Goal: Task Accomplishment & Management: Use online tool/utility

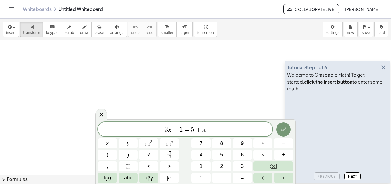
click at [385, 71] on icon "button" at bounding box center [383, 67] width 7 height 7
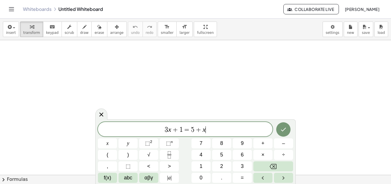
click at [210, 128] on span "3 x + 1 = 5 + x ​" at bounding box center [185, 130] width 175 height 8
drag, startPoint x: 210, startPoint y: 128, endPoint x: 164, endPoint y: 129, distance: 45.9
click at [164, 129] on span "3 x + 1 = 5 + x" at bounding box center [185, 130] width 175 height 8
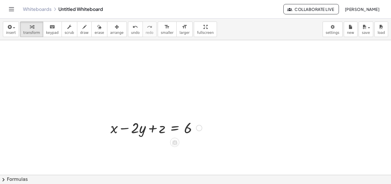
click at [171, 120] on div at bounding box center [156, 126] width 97 height 19
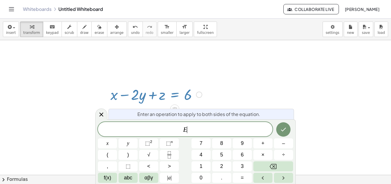
scroll to position [34, 0]
click at [102, 116] on icon at bounding box center [101, 114] width 7 height 7
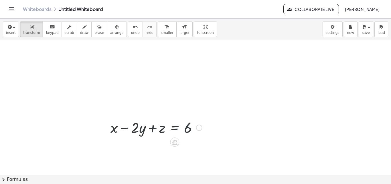
scroll to position [0, 0]
click at [197, 128] on div at bounding box center [199, 128] width 6 height 6
click at [12, 31] on span "insert" at bounding box center [11, 33] width 10 height 4
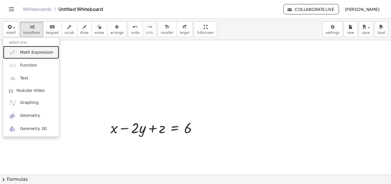
click at [43, 53] on span "Math Expression" at bounding box center [36, 53] width 33 height 6
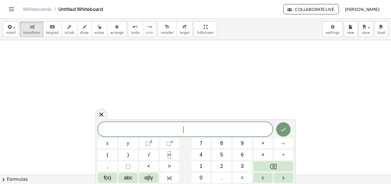
click at [189, 132] on span "​" at bounding box center [185, 130] width 175 height 8
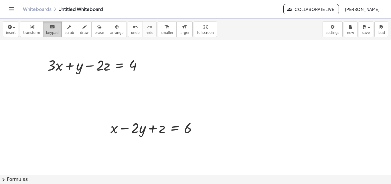
click at [50, 28] on icon "keyboard" at bounding box center [52, 26] width 5 height 7
click at [30, 24] on icon "button" at bounding box center [32, 26] width 4 height 7
click at [8, 32] on span "insert" at bounding box center [11, 33] width 10 height 4
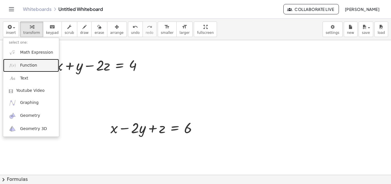
click at [19, 69] on link "Function" at bounding box center [31, 65] width 56 height 13
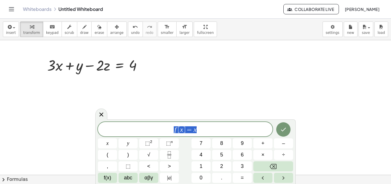
drag, startPoint x: 205, startPoint y: 128, endPoint x: 167, endPoint y: 130, distance: 37.3
click at [167, 130] on span "f [ x ] = x" at bounding box center [185, 130] width 175 height 8
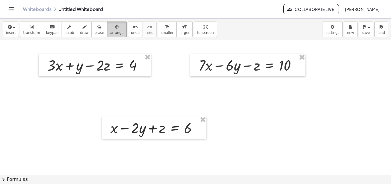
click at [107, 36] on button "arrange" at bounding box center [117, 28] width 20 height 15
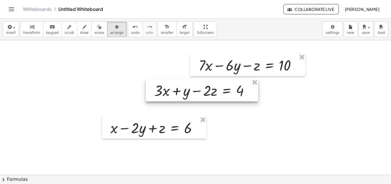
drag, startPoint x: 127, startPoint y: 75, endPoint x: 248, endPoint y: 102, distance: 124.2
click at [248, 101] on div at bounding box center [202, 90] width 113 height 22
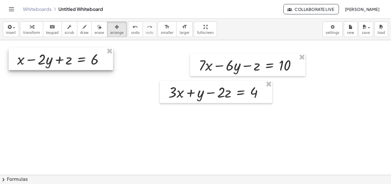
drag, startPoint x: 175, startPoint y: 118, endPoint x: 82, endPoint y: 50, distance: 115.8
click at [82, 50] on div at bounding box center [61, 59] width 105 height 22
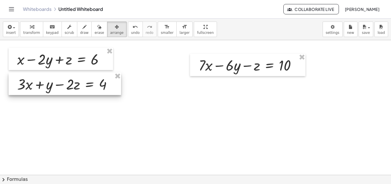
drag, startPoint x: 214, startPoint y: 81, endPoint x: 62, endPoint y: 73, distance: 151.5
click at [62, 73] on div at bounding box center [65, 84] width 113 height 22
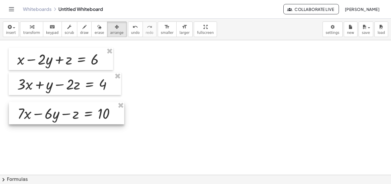
drag, startPoint x: 237, startPoint y: 55, endPoint x: 56, endPoint y: 103, distance: 187.4
click at [56, 103] on div at bounding box center [66, 113] width 115 height 22
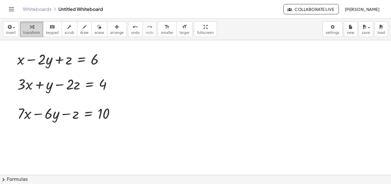
click at [26, 28] on div "button" at bounding box center [31, 26] width 17 height 7
click at [62, 63] on div at bounding box center [62, 58] width 97 height 19
click at [82, 72] on icon at bounding box center [81, 73] width 5 height 5
click at [60, 72] on span "+" at bounding box center [58, 74] width 3 height 8
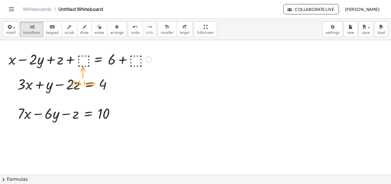
click at [80, 60] on div at bounding box center [80, 58] width 149 height 19
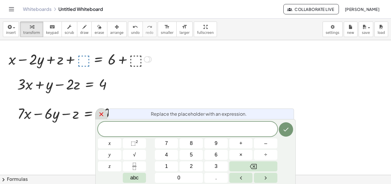
click at [99, 114] on icon at bounding box center [101, 114] width 7 height 7
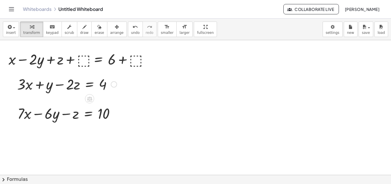
click at [121, 84] on div "+ · 3 · x + y − · 2 · z = 4" at bounding box center [65, 84] width 113 height 22
click at [149, 60] on div at bounding box center [147, 59] width 6 height 6
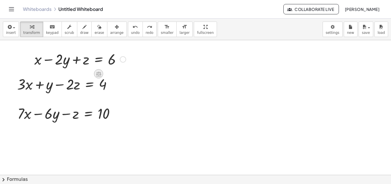
click at [98, 71] on icon at bounding box center [99, 74] width 6 height 6
click at [121, 71] on icon at bounding box center [121, 73] width 5 height 5
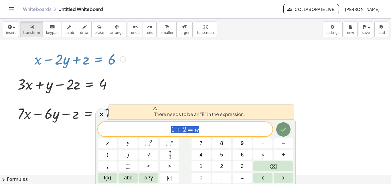
drag, startPoint x: 205, startPoint y: 127, endPoint x: 150, endPoint y: 129, distance: 54.8
click at [150, 129] on span "1 + 2 = w" at bounding box center [185, 130] width 175 height 8
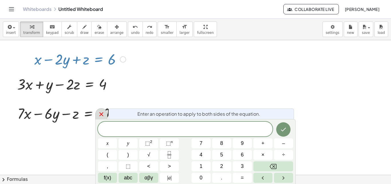
click at [101, 114] on icon at bounding box center [101, 114] width 4 height 4
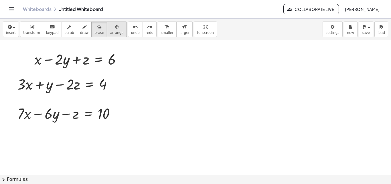
drag, startPoint x: 97, startPoint y: 33, endPoint x: 106, endPoint y: 32, distance: 9.6
click at [106, 32] on div "transform keyboard keypad scrub draw erase arrange" at bounding box center [73, 28] width 107 height 15
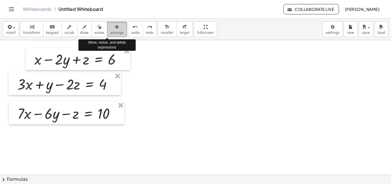
click at [110, 32] on span "arrange" at bounding box center [116, 33] width 13 height 4
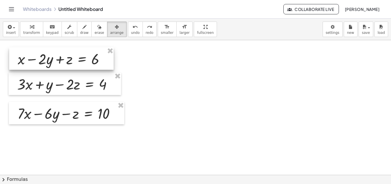
drag, startPoint x: 102, startPoint y: 70, endPoint x: 85, endPoint y: 69, distance: 16.9
click at [85, 69] on div at bounding box center [61, 58] width 105 height 22
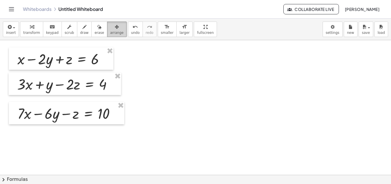
click at [110, 34] on span "arrange" at bounding box center [116, 33] width 13 height 4
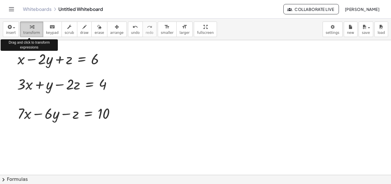
click at [30, 30] on icon "button" at bounding box center [32, 26] width 4 height 7
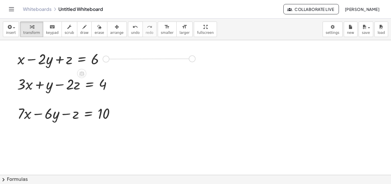
drag, startPoint x: 106, startPoint y: 59, endPoint x: 193, endPoint y: 59, distance: 87.7
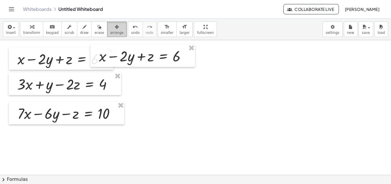
click at [115, 26] on icon "button" at bounding box center [117, 26] width 4 height 7
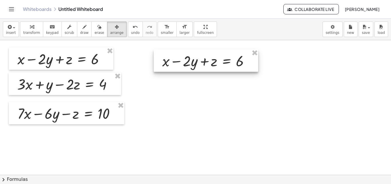
drag, startPoint x: 136, startPoint y: 66, endPoint x: 199, endPoint y: 71, distance: 63.5
click at [199, 71] on div at bounding box center [206, 60] width 105 height 22
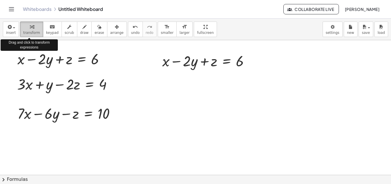
click at [35, 31] on span "transform" at bounding box center [31, 33] width 17 height 4
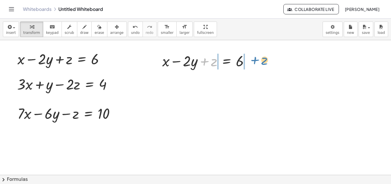
drag, startPoint x: 205, startPoint y: 61, endPoint x: 255, endPoint y: 60, distance: 50.5
click at [255, 60] on div at bounding box center [208, 60] width 97 height 19
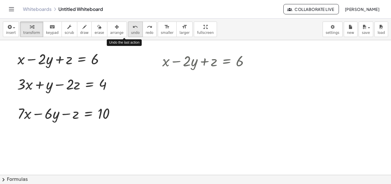
click at [133, 26] on icon "undo" at bounding box center [135, 26] width 5 height 7
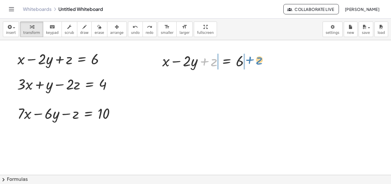
drag, startPoint x: 203, startPoint y: 61, endPoint x: 249, endPoint y: 60, distance: 45.3
click at [249, 60] on div at bounding box center [208, 60] width 97 height 19
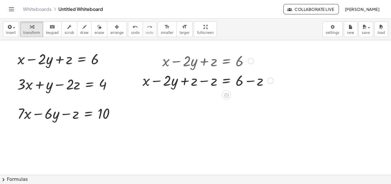
click at [202, 83] on div at bounding box center [208, 79] width 137 height 19
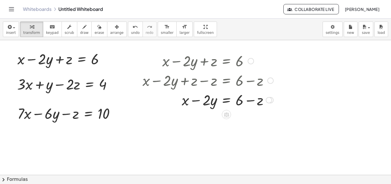
click at [252, 102] on div at bounding box center [208, 99] width 137 height 19
drag, startPoint x: 195, startPoint y: 101, endPoint x: 269, endPoint y: 102, distance: 74.2
click at [269, 102] on div at bounding box center [208, 99] width 137 height 19
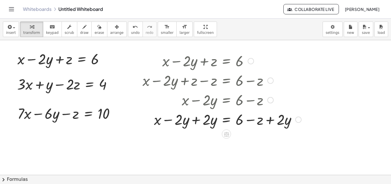
click at [196, 122] on div at bounding box center [222, 118] width 165 height 19
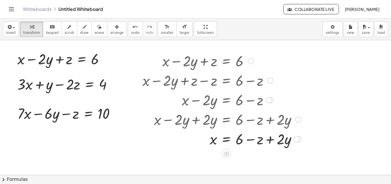
click at [267, 141] on div at bounding box center [222, 138] width 165 height 19
click at [254, 142] on div at bounding box center [222, 138] width 165 height 19
drag, startPoint x: 191, startPoint y: 22, endPoint x: 191, endPoint y: 47, distance: 24.9
click at [191, 47] on div "insert select one: Math Expression Function Text Youtube Video Graphing Geometr…" at bounding box center [195, 101] width 391 height 165
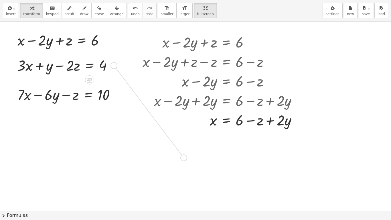
drag, startPoint x: 115, startPoint y: 65, endPoint x: 185, endPoint y: 157, distance: 115.8
click at [185, 157] on div "+ x − · 2 · y + z = 6 + · 3 · x + y − · 2 · z = 4 + · 7 · x − · 6 · y − z = 10 …" at bounding box center [195, 210] width 391 height 379
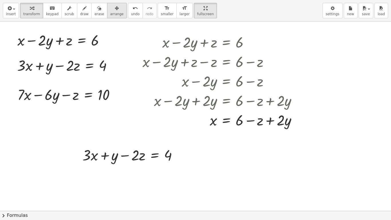
click at [110, 15] on span "arrange" at bounding box center [116, 14] width 13 height 4
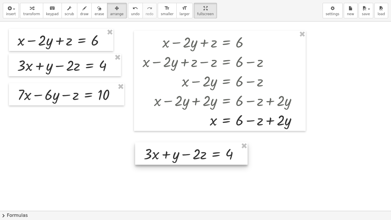
drag, startPoint x: 130, startPoint y: 149, endPoint x: 191, endPoint y: 148, distance: 61.3
click at [191, 148] on div at bounding box center [191, 153] width 113 height 22
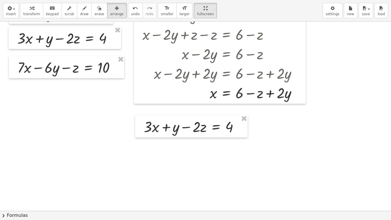
scroll to position [39, 0]
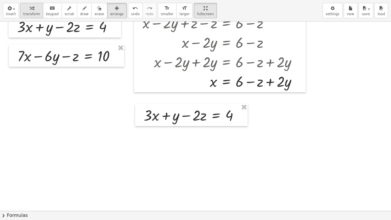
click at [30, 9] on icon "button" at bounding box center [32, 8] width 4 height 7
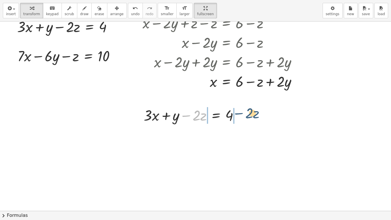
drag, startPoint x: 186, startPoint y: 116, endPoint x: 239, endPoint y: 113, distance: 53.1
click at [239, 113] on div at bounding box center [193, 114] width 105 height 19
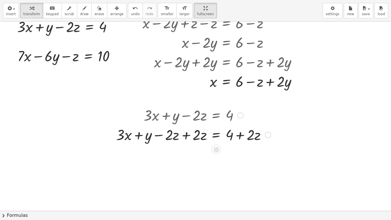
click at [188, 135] on div at bounding box center [193, 134] width 160 height 19
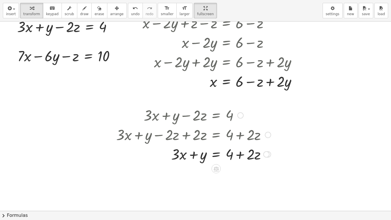
click at [239, 136] on div at bounding box center [193, 134] width 160 height 19
drag, startPoint x: 238, startPoint y: 162, endPoint x: 240, endPoint y: 159, distance: 3.9
click at [238, 162] on div at bounding box center [193, 153] width 160 height 19
click at [241, 158] on div at bounding box center [193, 153] width 160 height 19
drag, startPoint x: 178, startPoint y: 153, endPoint x: 173, endPoint y: 154, distance: 5.1
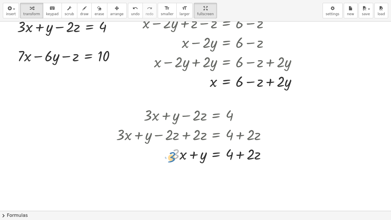
click at [173, 154] on div at bounding box center [193, 153] width 160 height 19
click at [180, 158] on div at bounding box center [193, 153] width 160 height 19
click at [214, 83] on div at bounding box center [222, 80] width 165 height 19
drag, startPoint x: 214, startPoint y: 83, endPoint x: 215, endPoint y: 77, distance: 6.3
click at [215, 77] on div at bounding box center [222, 80] width 165 height 19
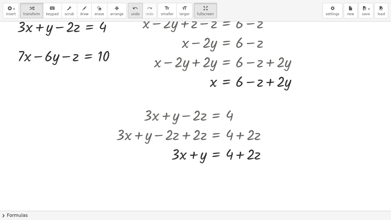
click at [133, 9] on icon "undo" at bounding box center [135, 8] width 5 height 7
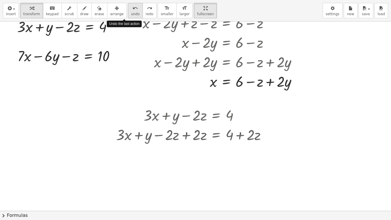
click at [133, 9] on icon "undo" at bounding box center [135, 8] width 5 height 7
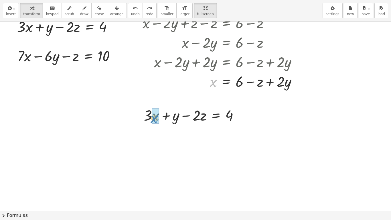
drag, startPoint x: 213, startPoint y: 83, endPoint x: 154, endPoint y: 119, distance: 69.4
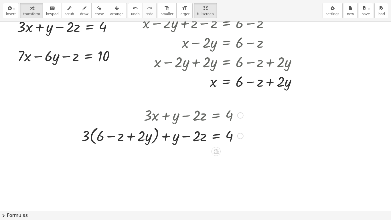
click at [99, 138] on div at bounding box center [163, 136] width 168 height 22
click at [88, 137] on div at bounding box center [163, 136] width 168 height 22
drag, startPoint x: 85, startPoint y: 137, endPoint x: 101, endPoint y: 137, distance: 16.1
click at [101, 137] on div at bounding box center [163, 136] width 168 height 22
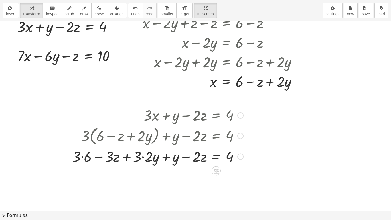
click at [82, 157] on div at bounding box center [158, 155] width 177 height 19
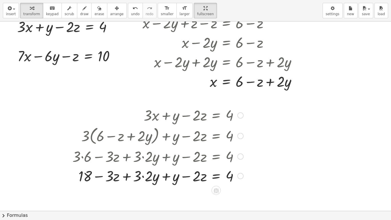
click at [143, 177] on div at bounding box center [158, 175] width 177 height 19
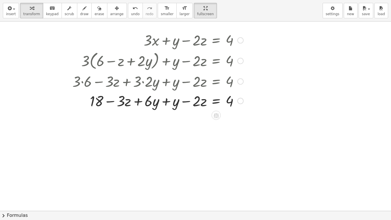
scroll to position [118, 0]
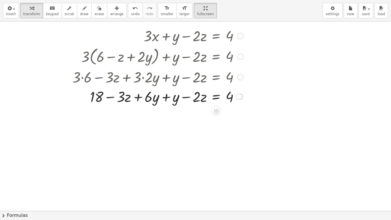
click at [167, 97] on div at bounding box center [158, 96] width 177 height 19
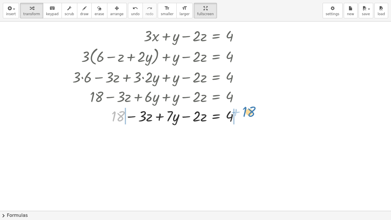
drag, startPoint x: 119, startPoint y: 117, endPoint x: 250, endPoint y: 113, distance: 131.0
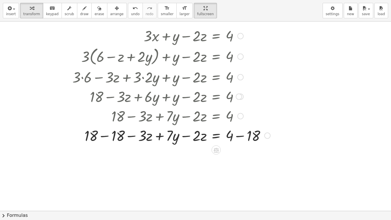
click at [106, 137] on div at bounding box center [172, 135] width 204 height 19
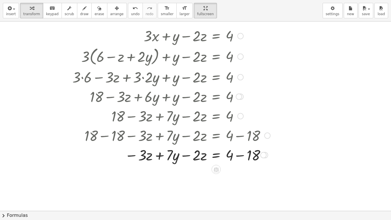
click at [240, 154] on div at bounding box center [172, 154] width 204 height 19
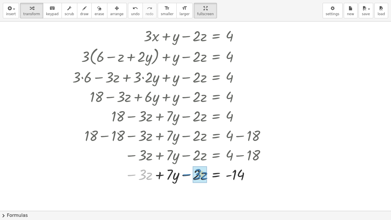
drag, startPoint x: 130, startPoint y: 175, endPoint x: 186, endPoint y: 175, distance: 55.3
click at [186, 175] on div at bounding box center [172, 173] width 204 height 19
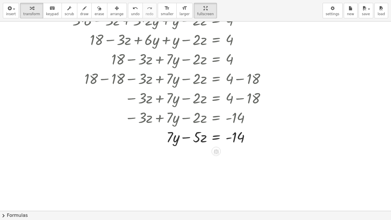
scroll to position [189, 0]
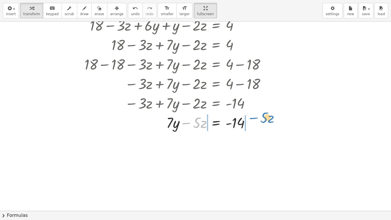
drag, startPoint x: 186, startPoint y: 124, endPoint x: 256, endPoint y: 117, distance: 69.9
click at [256, 117] on div at bounding box center [172, 122] width 204 height 19
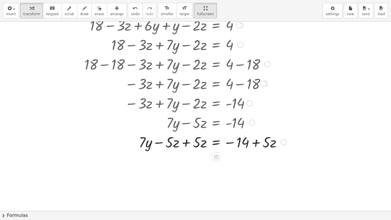
click at [187, 143] on div at bounding box center [180, 141] width 220 height 19
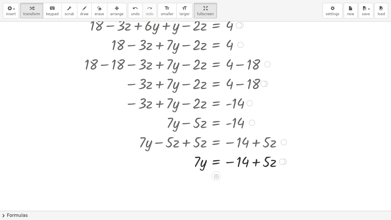
click at [254, 159] on div at bounding box center [180, 161] width 220 height 19
drag, startPoint x: 199, startPoint y: 162, endPoint x: 263, endPoint y: 171, distance: 65.1
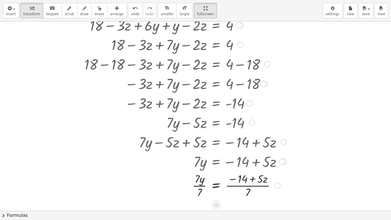
click at [202, 183] on div at bounding box center [180, 185] width 220 height 29
click at [254, 183] on div at bounding box center [180, 185] width 220 height 29
click at [243, 179] on div at bounding box center [180, 185] width 220 height 29
drag, startPoint x: 251, startPoint y: 192, endPoint x: 243, endPoint y: 179, distance: 15.8
click at [243, 179] on div at bounding box center [180, 185] width 220 height 29
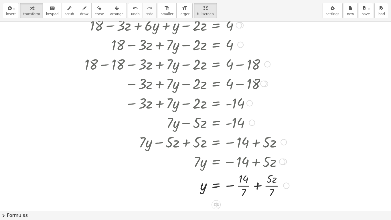
click at [245, 183] on div at bounding box center [181, 185] width 223 height 29
click at [269, 183] on div at bounding box center [180, 185] width 220 height 29
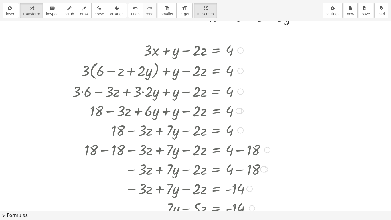
scroll to position [0, 0]
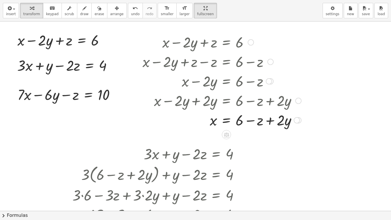
click at [115, 92] on div at bounding box center [205, 100] width 200 height 19
drag, startPoint x: 115, startPoint y: 94, endPoint x: 139, endPoint y: 114, distance: 31.2
click at [139, 114] on div "+ x − · 2 · y + z = 6 + x − · 2 · y + z − z = + 6 − z + x − · 2 · y + 0 = + 6 −…" at bounding box center [220, 81] width 172 height 100
click at [105, 92] on div at bounding box center [205, 100] width 200 height 19
click at [114, 66] on div at bounding box center [114, 65] width 6 height 6
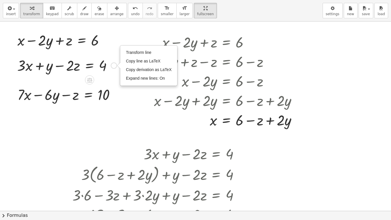
click at [114, 66] on div "Transform line Copy line as LaTeX Copy derivation as LaTeX Expand new lines: On" at bounding box center [114, 65] width 6 height 6
click at [118, 88] on div at bounding box center [69, 94] width 108 height 19
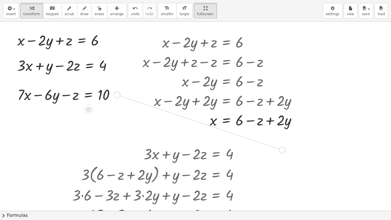
drag, startPoint x: 117, startPoint y: 94, endPoint x: 283, endPoint y: 150, distance: 174.5
click at [283, 150] on div "+ x − · 2 · y + z = 6 + · 3 · x + y − · 2 · z = 4 Transform line Copy line as L…" at bounding box center [195, 210] width 391 height 379
drag, startPoint x: 119, startPoint y: 97, endPoint x: 283, endPoint y: 159, distance: 175.3
click at [283, 159] on div "+ x − · 2 · y + z = 6 + · 3 · x + y − · 2 · z = 4 Transform line Copy line as L…" at bounding box center [195, 210] width 391 height 379
drag, startPoint x: 115, startPoint y: 95, endPoint x: 381, endPoint y: 150, distance: 271.5
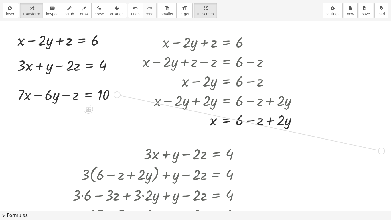
click at [381, 150] on div "+ x − · 2 · y + z = 6 + · 3 · x + y − · 2 · z = 4 Transform line Copy line as L…" at bounding box center [195, 210] width 391 height 379
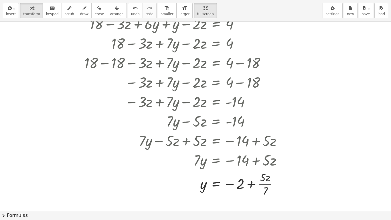
scroll to position [191, 0]
drag, startPoint x: 204, startPoint y: 184, endPoint x: 305, endPoint y: 43, distance: 174.3
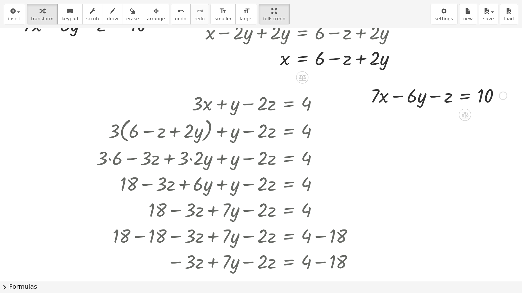
scroll to position [108, 0]
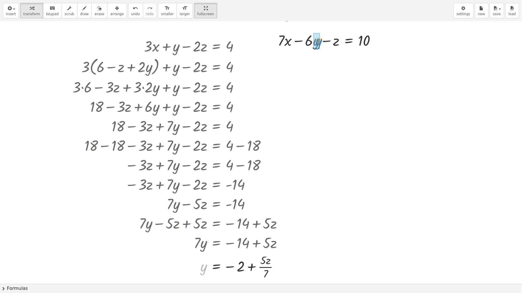
drag, startPoint x: 203, startPoint y: 268, endPoint x: 318, endPoint y: 42, distance: 254.1
click at [110, 12] on span "arrange" at bounding box center [116, 14] width 13 height 4
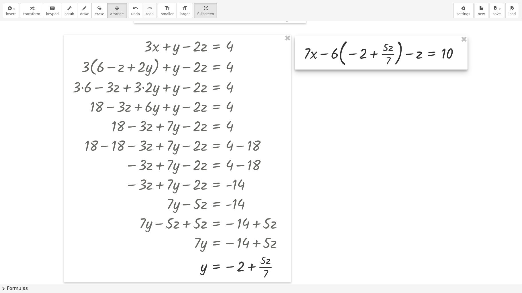
drag, startPoint x: 330, startPoint y: 56, endPoint x: 413, endPoint y: 69, distance: 83.8
click at [391, 69] on div at bounding box center [381, 53] width 173 height 34
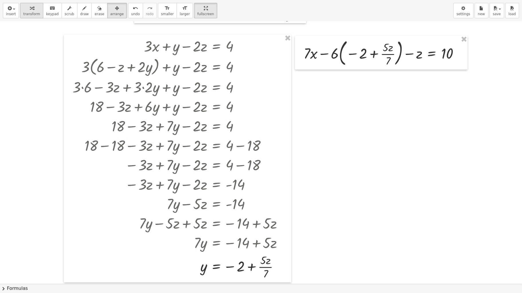
click at [37, 13] on span "transform" at bounding box center [31, 14] width 17 height 4
drag, startPoint x: 335, startPoint y: 55, endPoint x: 361, endPoint y: 55, distance: 26.4
click at [361, 55] on div at bounding box center [383, 52] width 165 height 31
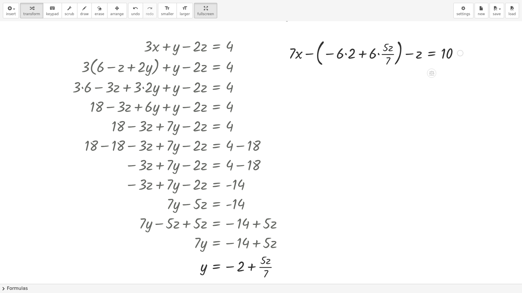
click at [346, 53] on div at bounding box center [376, 52] width 180 height 31
click at [376, 54] on div at bounding box center [379, 52] width 174 height 31
click at [379, 54] on div at bounding box center [379, 52] width 174 height 31
click at [379, 54] on div at bounding box center [380, 52] width 171 height 31
click at [131, 12] on span "undo" at bounding box center [135, 14] width 9 height 4
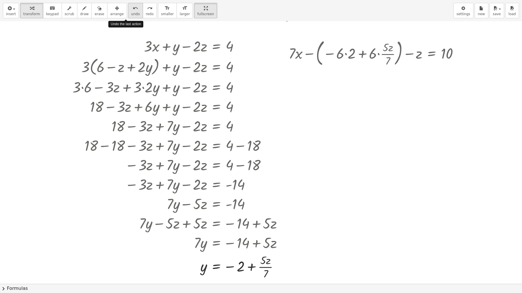
click at [131, 12] on span "undo" at bounding box center [135, 14] width 9 height 4
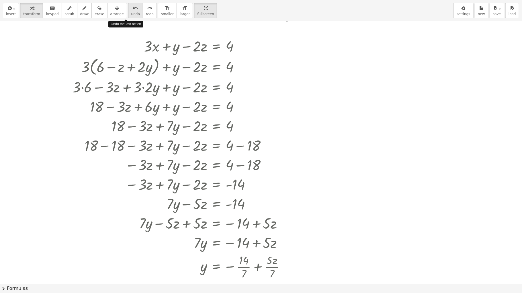
click at [131, 12] on span "undo" at bounding box center [135, 14] width 9 height 4
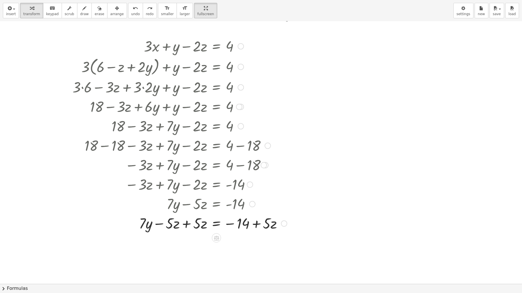
click at [185, 183] on div at bounding box center [180, 223] width 220 height 19
click at [130, 11] on button "undo undo" at bounding box center [135, 10] width 15 height 15
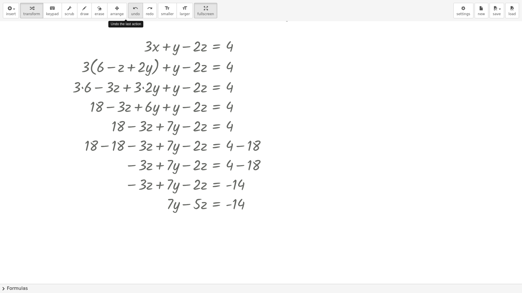
click at [130, 11] on button "undo undo" at bounding box center [135, 10] width 15 height 15
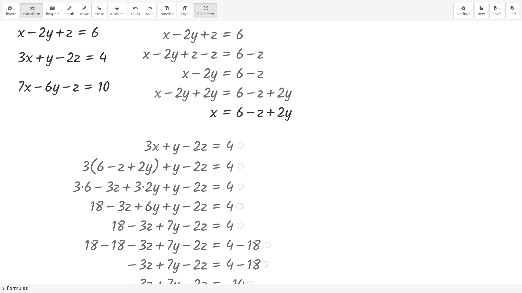
scroll to position [0, 0]
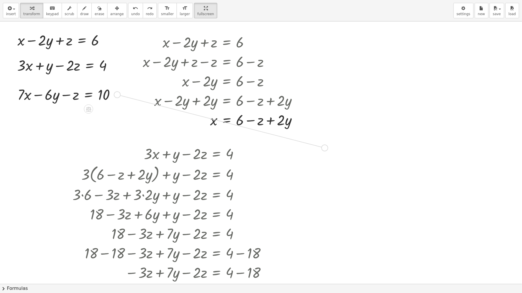
drag, startPoint x: 118, startPoint y: 94, endPoint x: 326, endPoint y: 147, distance: 214.2
click at [326, 147] on div "+ x − · 2 · y + z = 6 + · 3 · x + y − · 2 · z = 4 Transform line Copy line as L…" at bounding box center [261, 284] width 522 height 526
click at [115, 9] on icon "button" at bounding box center [117, 8] width 4 height 7
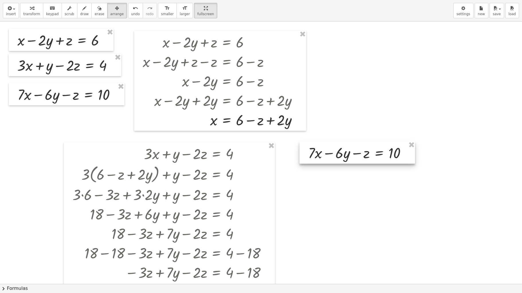
drag, startPoint x: 320, startPoint y: 152, endPoint x: 408, endPoint y: 160, distance: 87.7
click at [391, 160] on div at bounding box center [356, 153] width 115 height 22
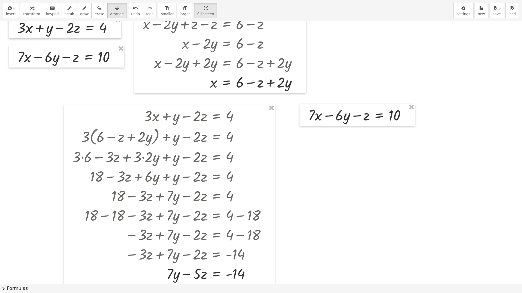
scroll to position [36, 0]
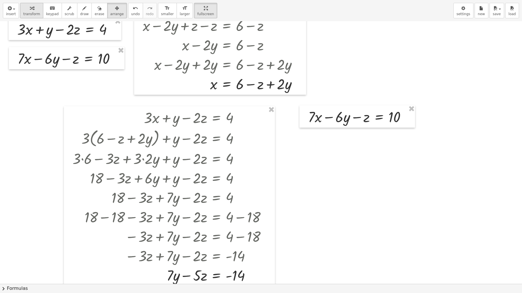
click at [32, 8] on div "button" at bounding box center [31, 8] width 17 height 7
drag, startPoint x: 212, startPoint y: 84, endPoint x: 319, endPoint y: 117, distance: 111.4
drag, startPoint x: 249, startPoint y: 116, endPoint x: 266, endPoint y: 116, distance: 16.9
click at [266, 116] on div at bounding box center [328, 117] width 171 height 22
click at [247, 116] on div at bounding box center [325, 116] width 177 height 19
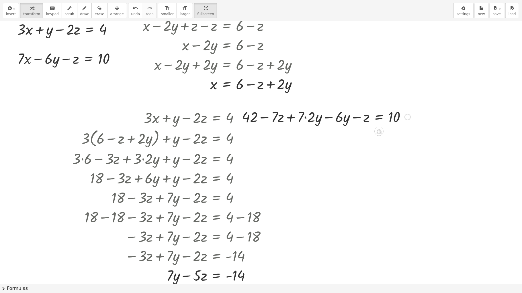
click at [264, 118] on div at bounding box center [326, 116] width 174 height 19
click at [305, 117] on div at bounding box center [326, 116] width 174 height 19
click at [332, 117] on div at bounding box center [328, 116] width 169 height 19
click at [299, 118] on div at bounding box center [344, 116] width 137 height 19
drag, startPoint x: 290, startPoint y: 118, endPoint x: 422, endPoint y: 117, distance: 131.5
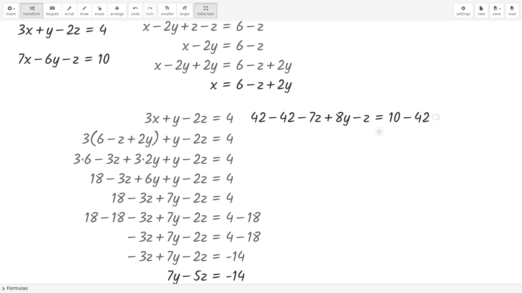
click at [277, 117] on div at bounding box center [344, 116] width 195 height 19
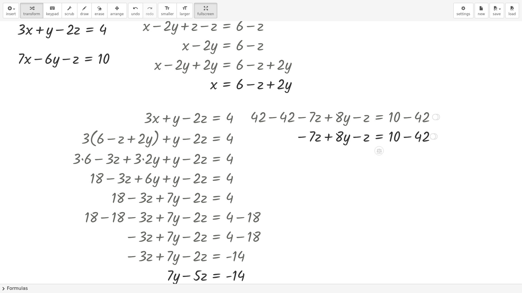
click at [391, 136] on div at bounding box center [344, 135] width 195 height 19
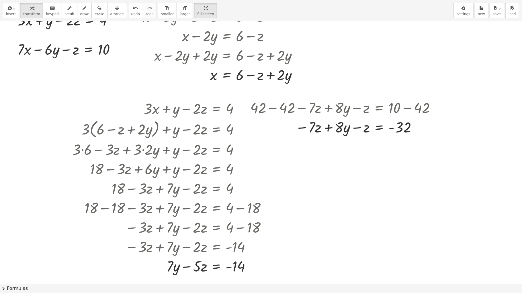
scroll to position [47, 0]
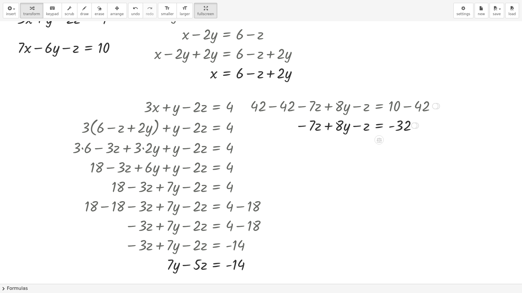
drag, startPoint x: 352, startPoint y: 100, endPoint x: 369, endPoint y: 100, distance: 17.2
click at [369, 100] on div at bounding box center [344, 105] width 195 height 19
click at [115, 9] on icon "button" at bounding box center [117, 8] width 4 height 7
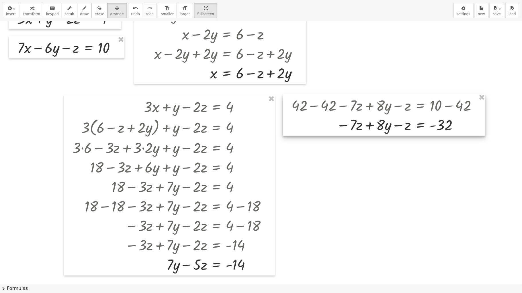
drag, startPoint x: 351, startPoint y: 99, endPoint x: 393, endPoint y: 98, distance: 41.3
click at [391, 98] on div at bounding box center [384, 115] width 202 height 42
click at [37, 13] on button "transform" at bounding box center [31, 10] width 23 height 15
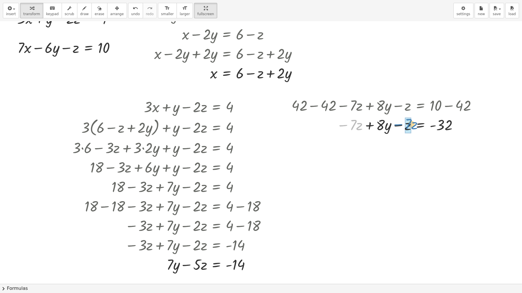
drag, startPoint x: 342, startPoint y: 128, endPoint x: 397, endPoint y: 127, distance: 55.0
click at [391, 127] on div at bounding box center [386, 124] width 195 height 19
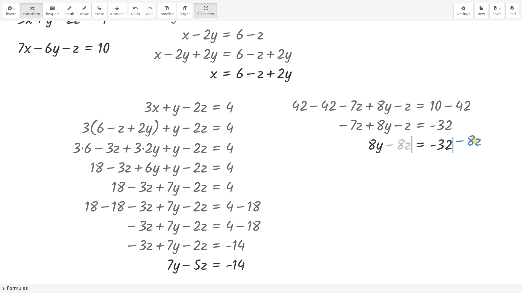
drag, startPoint x: 391, startPoint y: 145, endPoint x: 462, endPoint y: 140, distance: 70.9
click at [391, 140] on div at bounding box center [386, 143] width 195 height 19
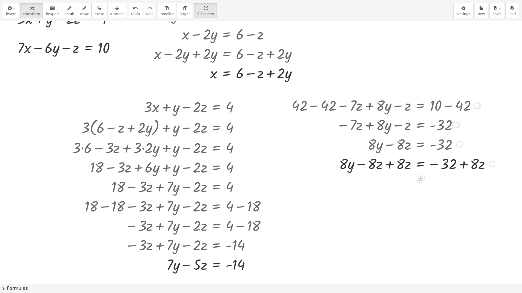
click at [391, 163] on div at bounding box center [393, 163] width 209 height 19
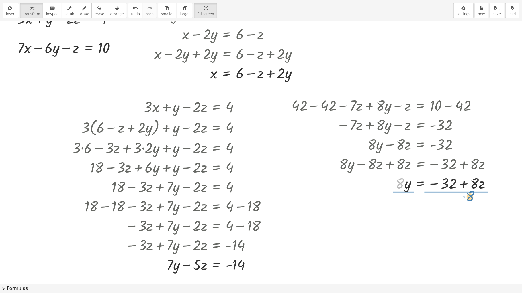
drag, startPoint x: 398, startPoint y: 184, endPoint x: 469, endPoint y: 197, distance: 71.7
click at [391, 183] on div at bounding box center [393, 207] width 209 height 29
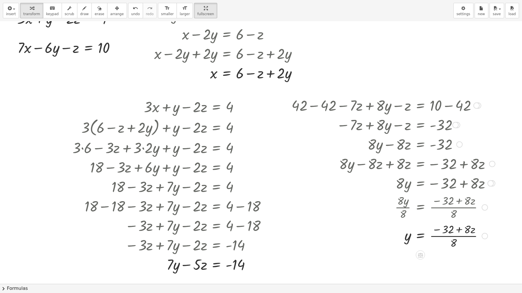
click at [391, 183] on div at bounding box center [393, 236] width 209 height 29
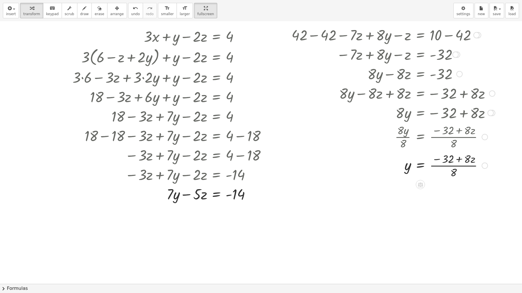
scroll to position [118, 0]
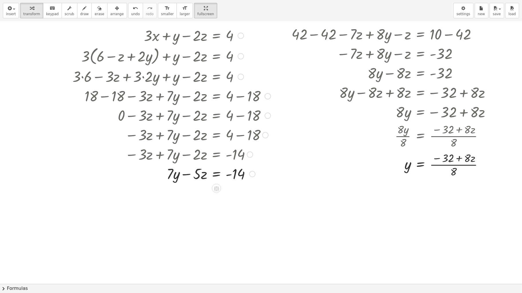
drag, startPoint x: 250, startPoint y: 193, endPoint x: 211, endPoint y: 217, distance: 45.8
click at [211, 183] on div "+ x − · 2 · y + z = 6 + · 3 · x + y − · 2 · z = 4 Transform line Copy line as L…" at bounding box center [261, 166] width 522 height 526
drag, startPoint x: 250, startPoint y: 174, endPoint x: 251, endPoint y: 156, distance: 17.3
click at [251, 156] on div at bounding box center [252, 159] width 6 height 6
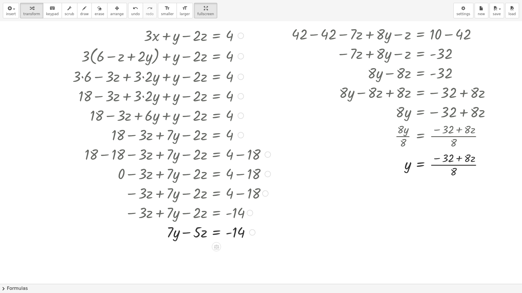
drag, startPoint x: 252, startPoint y: 156, endPoint x: 250, endPoint y: 248, distance: 92.3
click at [250, 183] on div "+ x − · 2 · y + z = 6 + · 3 · x + y − · 2 · z = 4 Transform line Copy line as L…" at bounding box center [261, 166] width 522 height 526
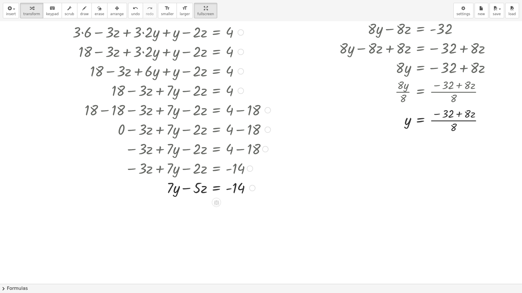
scroll to position [185, 0]
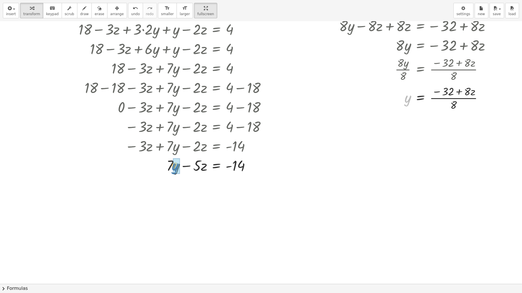
drag, startPoint x: 406, startPoint y: 98, endPoint x: 174, endPoint y: 166, distance: 242.4
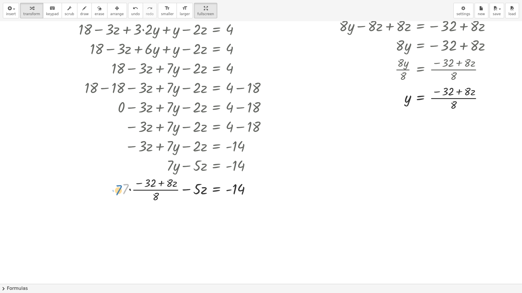
drag, startPoint x: 124, startPoint y: 188, endPoint x: 116, endPoint y: 189, distance: 7.5
click at [116, 183] on div at bounding box center [172, 189] width 204 height 29
click at [130, 183] on div at bounding box center [172, 189] width 204 height 29
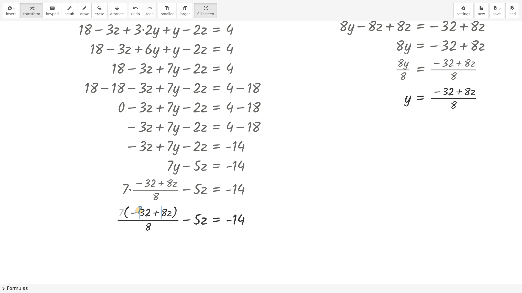
drag, startPoint x: 121, startPoint y: 211, endPoint x: 139, endPoint y: 209, distance: 18.0
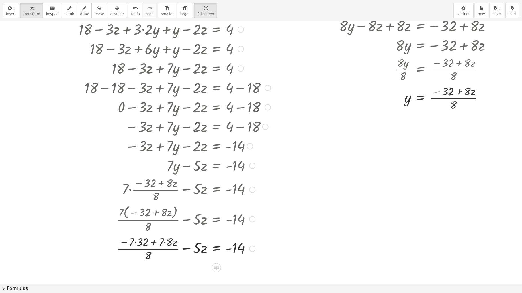
click at [134, 183] on div at bounding box center [172, 248] width 204 height 29
click at [161, 183] on div at bounding box center [172, 248] width 204 height 29
click at [164, 183] on div at bounding box center [172, 248] width 204 height 29
drag, startPoint x: 150, startPoint y: 257, endPoint x: 199, endPoint y: 253, distance: 48.8
click at [199, 183] on div at bounding box center [172, 248] width 204 height 29
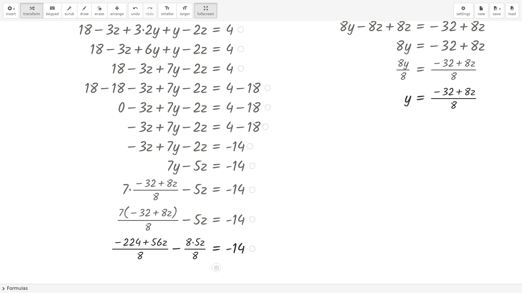
click at [196, 183] on div at bounding box center [172, 248] width 204 height 29
click at [194, 183] on div at bounding box center [172, 248] width 204 height 29
click at [179, 183] on div at bounding box center [172, 248] width 204 height 29
click at [158, 183] on div at bounding box center [172, 248] width 204 height 29
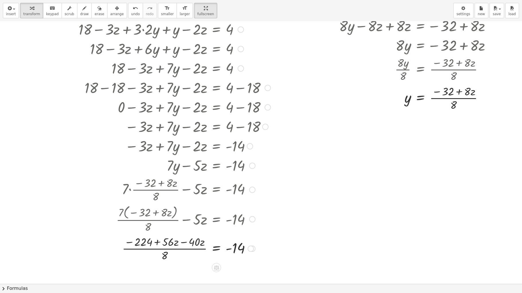
click at [187, 183] on div at bounding box center [172, 248] width 204 height 29
drag, startPoint x: 177, startPoint y: 259, endPoint x: 245, endPoint y: 244, distance: 69.6
click at [248, 183] on div at bounding box center [172, 248] width 204 height 29
click at [200, 183] on div at bounding box center [172, 248] width 204 height 29
click at [173, 183] on div at bounding box center [172, 249] width 204 height 30
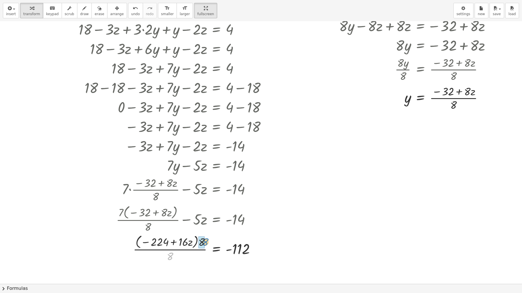
drag, startPoint x: 170, startPoint y: 256, endPoint x: 204, endPoint y: 241, distance: 37.6
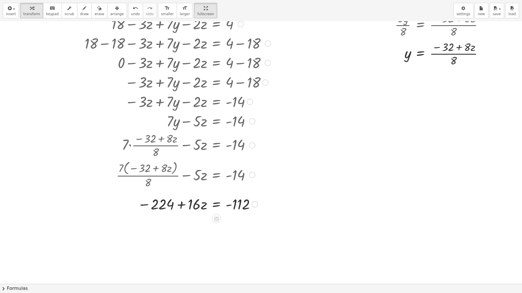
scroll to position [250, 0]
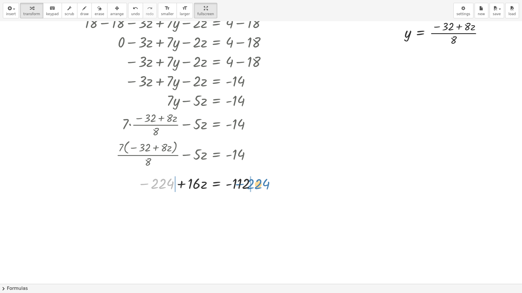
drag, startPoint x: 162, startPoint y: 185, endPoint x: 257, endPoint y: 185, distance: 95.7
click at [257, 183] on div at bounding box center [172, 183] width 204 height 19
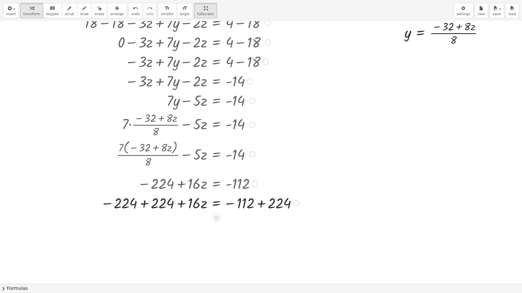
click at [146, 183] on div at bounding box center [186, 202] width 232 height 19
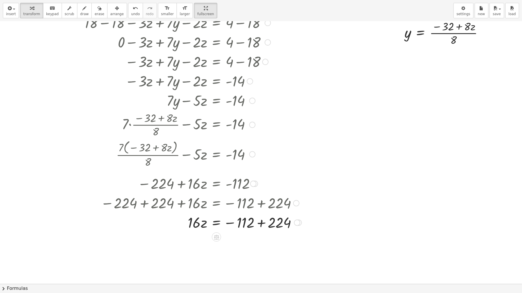
click at [262, 183] on div at bounding box center [187, 222] width 235 height 19
drag, startPoint x: 209, startPoint y: 249, endPoint x: 238, endPoint y: 251, distance: 29.6
click at [198, 183] on div at bounding box center [187, 266] width 235 height 29
click at [232, 183] on div at bounding box center [187, 266] width 235 height 29
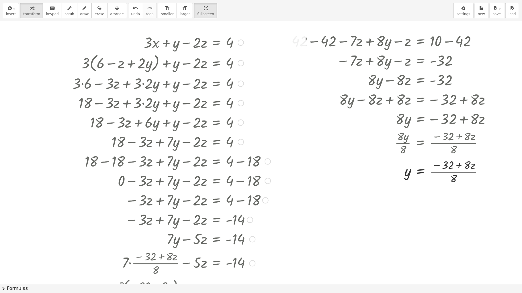
scroll to position [178, 0]
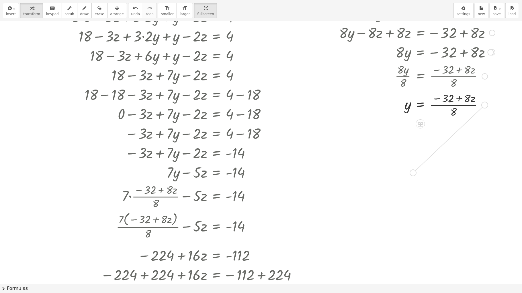
drag, startPoint x: 485, startPoint y: 105, endPoint x: 412, endPoint y: 175, distance: 101.3
click at [391, 175] on div "+ x − · 2 · y + z = 6 + · 3 · x + y − · 2 · z = 4 Transform line Copy line as L…" at bounding box center [261, 106] width 522 height 526
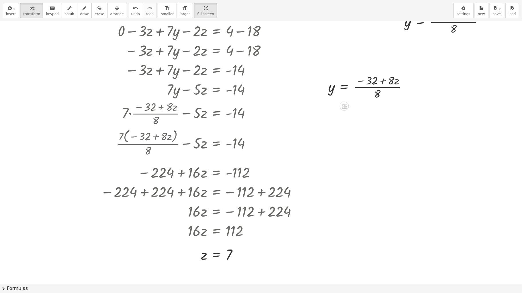
scroll to position [263, 0]
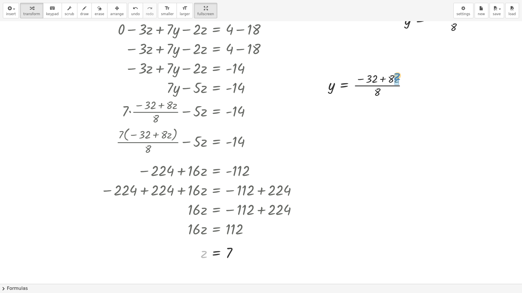
drag, startPoint x: 205, startPoint y: 256, endPoint x: 399, endPoint y: 78, distance: 262.7
click at [391, 108] on div at bounding box center [371, 113] width 92 height 29
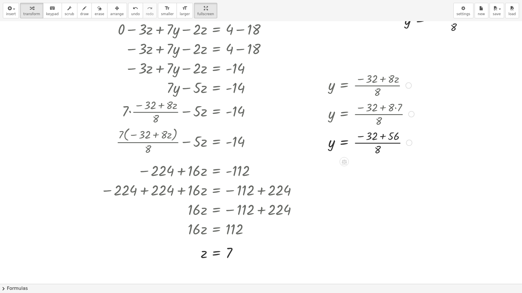
click at [383, 137] on div at bounding box center [371, 142] width 92 height 29
click at [363, 172] on div at bounding box center [371, 171] width 92 height 29
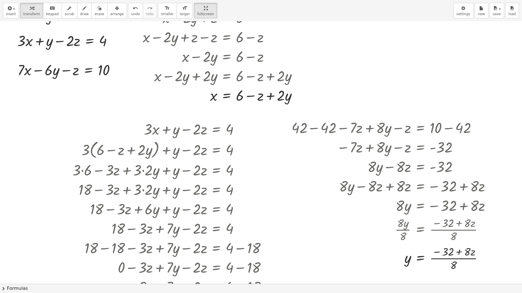
scroll to position [0, 0]
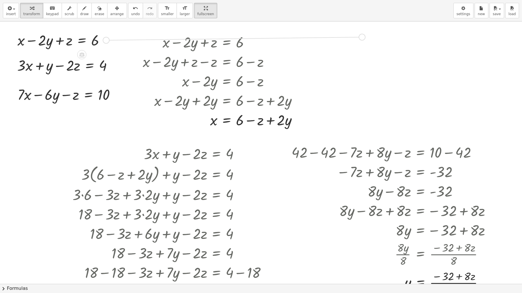
drag, startPoint x: 106, startPoint y: 40, endPoint x: 363, endPoint y: 37, distance: 256.5
click at [110, 12] on span "arrange" at bounding box center [116, 14] width 13 height 4
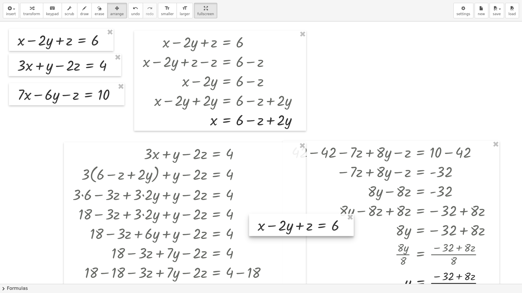
drag, startPoint x: 321, startPoint y: 43, endPoint x: 310, endPoint y: 234, distance: 191.5
click at [310, 183] on div at bounding box center [301, 225] width 105 height 22
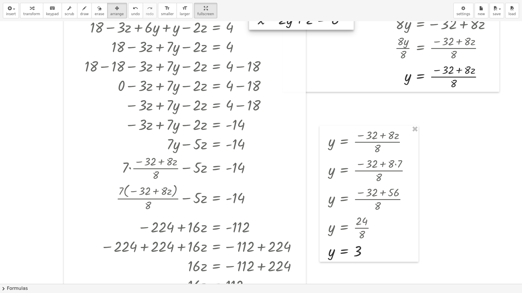
scroll to position [186, 0]
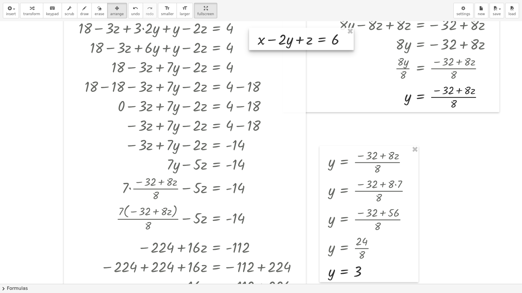
click at [310, 48] on div at bounding box center [301, 39] width 105 height 22
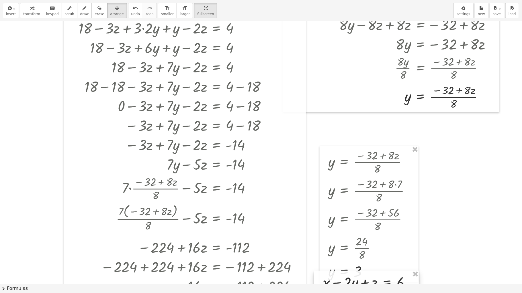
drag, startPoint x: 310, startPoint y: 50, endPoint x: 375, endPoint y: 293, distance: 251.6
click at [375, 183] on div "insert select one: Math Expression Function Text Youtube Video Graphing Geometr…" at bounding box center [261, 146] width 522 height 293
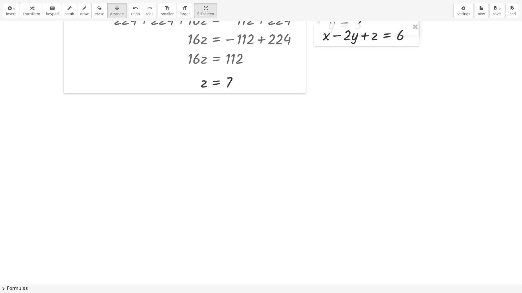
scroll to position [436, 0]
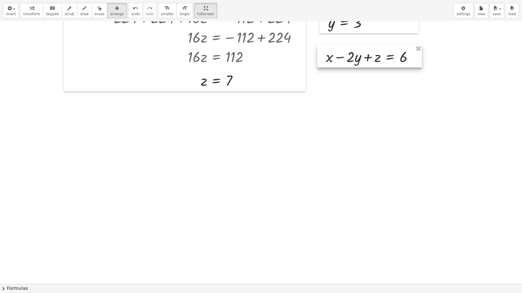
drag, startPoint x: 372, startPoint y: 44, endPoint x: 375, endPoint y: 67, distance: 23.7
click at [375, 67] on div at bounding box center [369, 56] width 105 height 22
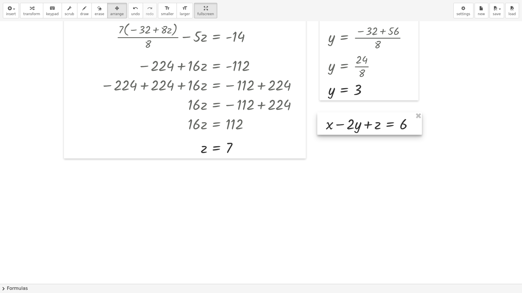
scroll to position [367, 0]
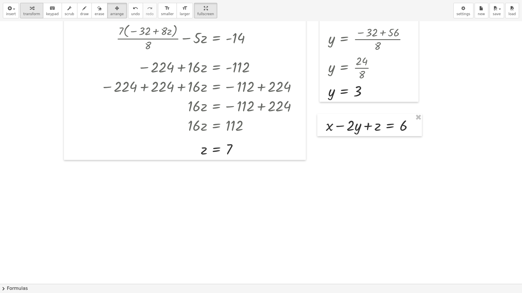
click at [30, 10] on icon "button" at bounding box center [32, 8] width 4 height 7
drag, startPoint x: 330, startPoint y: 93, endPoint x: 357, endPoint y: 128, distance: 43.7
drag, startPoint x: 202, startPoint y: 153, endPoint x: 377, endPoint y: 148, distance: 174.3
click at [351, 146] on div at bounding box center [369, 144] width 103 height 19
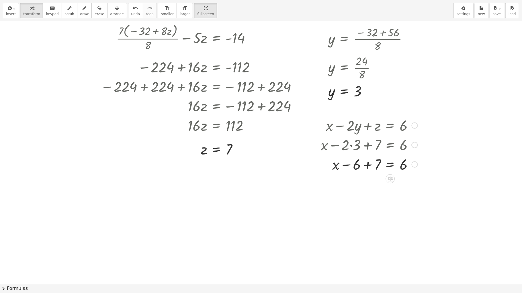
click at [368, 167] on div at bounding box center [369, 163] width 103 height 19
drag, startPoint x: 369, startPoint y: 185, endPoint x: 402, endPoint y: 183, distance: 33.3
click at [391, 183] on div at bounding box center [369, 183] width 103 height 19
click at [368, 183] on div at bounding box center [378, 202] width 121 height 19
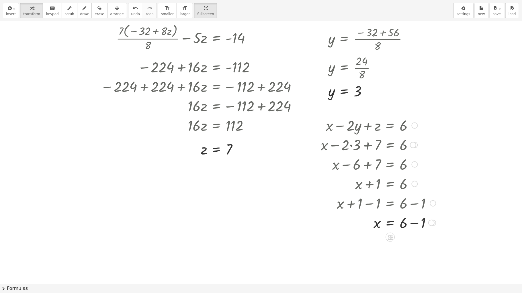
click at [391, 183] on div at bounding box center [378, 222] width 121 height 19
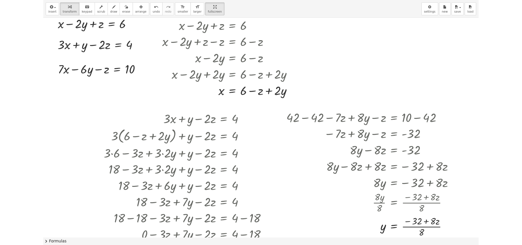
scroll to position [0, 0]
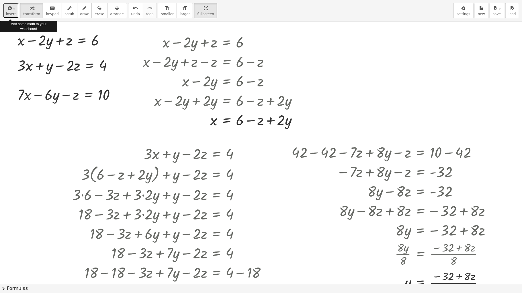
click at [13, 11] on div "button" at bounding box center [11, 8] width 10 height 7
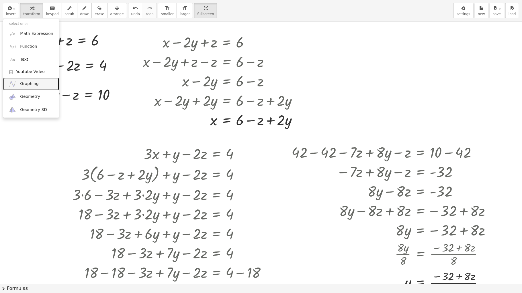
click at [32, 87] on span "Graphing" at bounding box center [29, 84] width 19 height 6
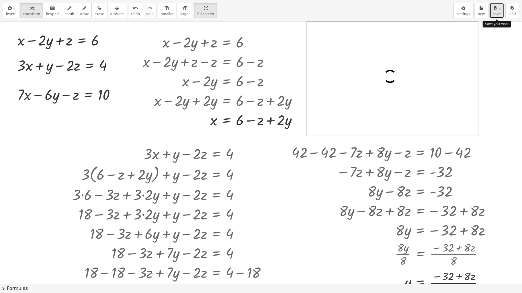
click at [391, 12] on button "save" at bounding box center [496, 10] width 15 height 15
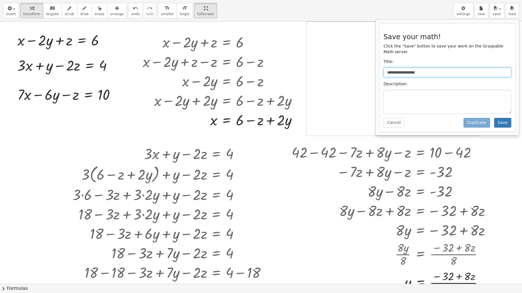
click at [391, 68] on input "**********" at bounding box center [447, 73] width 128 height 10
type input "*"
type input "*****"
click at [391, 118] on button "Save" at bounding box center [502, 123] width 17 height 10
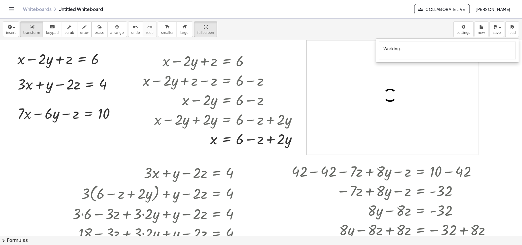
click at [329, 87] on div at bounding box center [392, 97] width 171 height 114
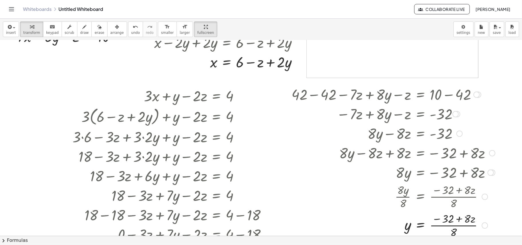
scroll to position [73, 0]
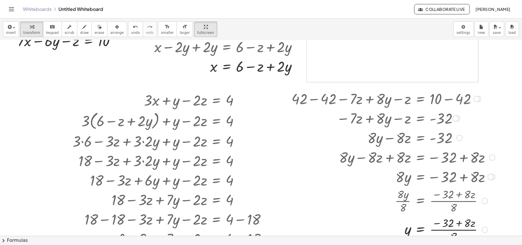
click at [340, 108] on div at bounding box center [393, 98] width 209 height 19
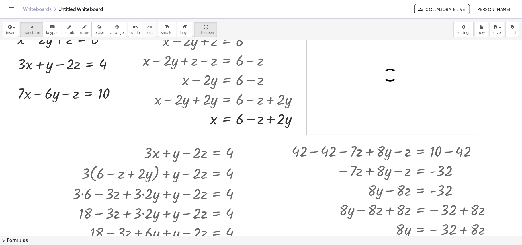
scroll to position [0, 0]
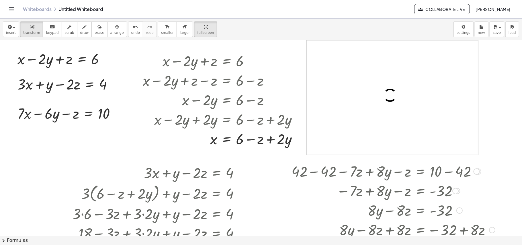
click at [369, 183] on div at bounding box center [393, 209] width 209 height 19
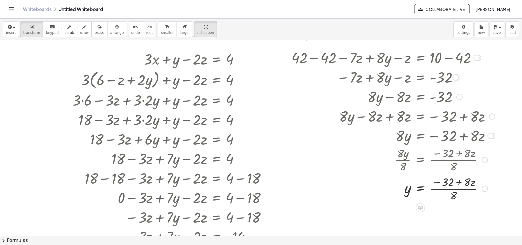
scroll to position [138, 0]
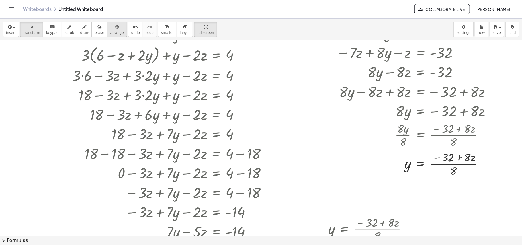
click at [115, 32] on button "arrange" at bounding box center [117, 28] width 20 height 15
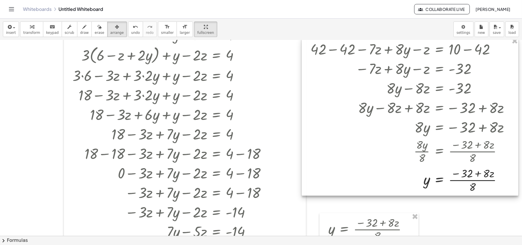
drag, startPoint x: 368, startPoint y: 179, endPoint x: 387, endPoint y: 195, distance: 24.8
click at [387, 183] on div at bounding box center [410, 117] width 216 height 158
click at [32, 32] on span "transform" at bounding box center [31, 33] width 17 height 4
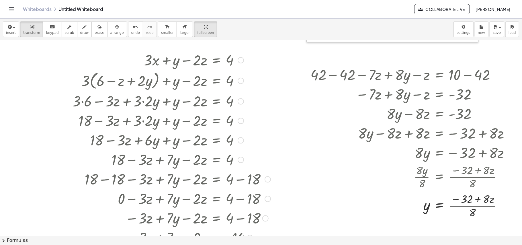
scroll to position [110, 0]
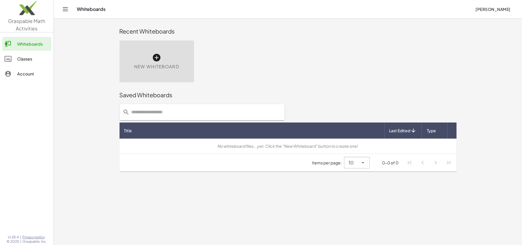
click at [159, 111] on input "text" at bounding box center [205, 112] width 151 height 16
click at [364, 161] on icon at bounding box center [362, 162] width 7 height 7
click at [399, 74] on div "New Whiteboard" at bounding box center [288, 61] width 344 height 49
click at [405, 130] on span "Last Edited" at bounding box center [399, 131] width 21 height 6
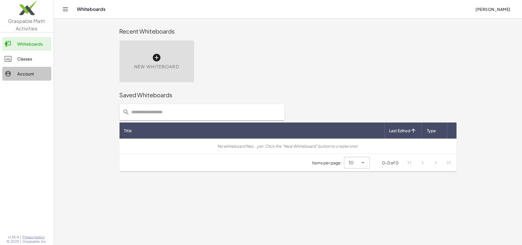
click at [30, 72] on div "Account" at bounding box center [33, 73] width 32 height 7
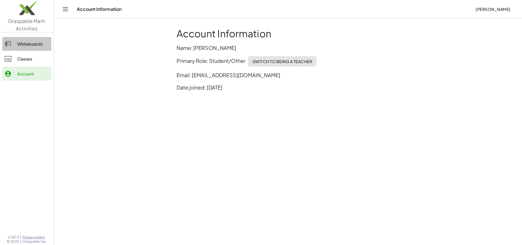
click at [30, 42] on div "Whiteboards" at bounding box center [33, 43] width 32 height 7
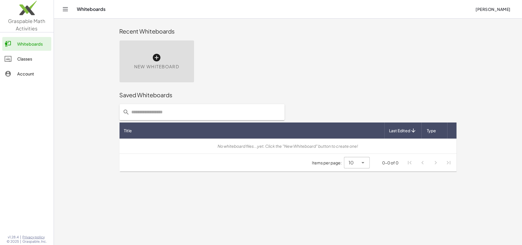
click at [156, 48] on div "New Whiteboard" at bounding box center [157, 61] width 75 height 42
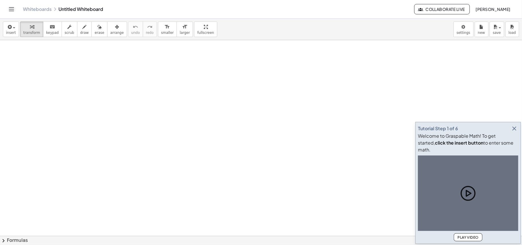
click at [515, 132] on icon "button" at bounding box center [514, 128] width 7 height 7
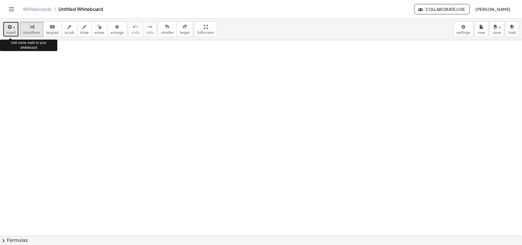
click at [11, 30] on icon "button" at bounding box center [9, 26] width 5 height 7
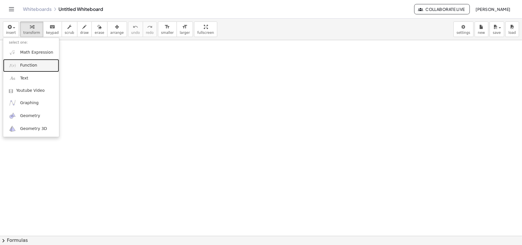
click at [40, 62] on link "Function" at bounding box center [31, 65] width 56 height 13
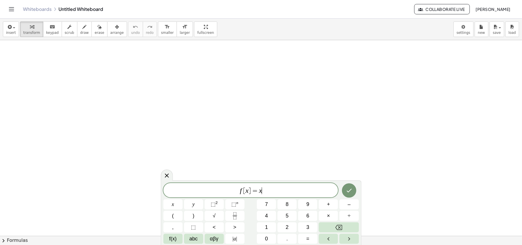
click at [267, 193] on span "f [ x ] = x ​" at bounding box center [250, 191] width 175 height 8
drag, startPoint x: 267, startPoint y: 193, endPoint x: 233, endPoint y: 191, distance: 33.8
click at [233, 191] on span "f [ x ] = x" at bounding box center [250, 191] width 175 height 8
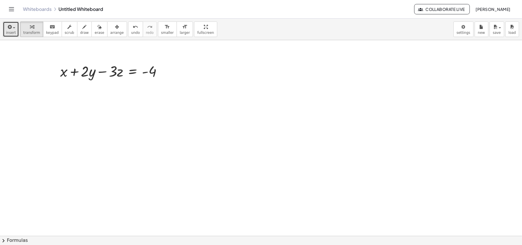
click at [10, 28] on icon "button" at bounding box center [9, 26] width 5 height 7
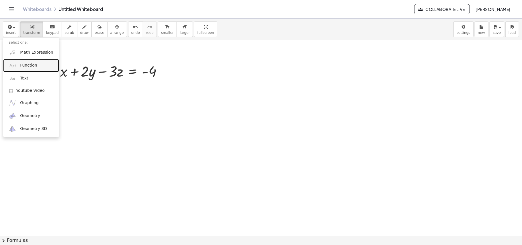
click at [36, 69] on link "Function" at bounding box center [31, 65] width 56 height 13
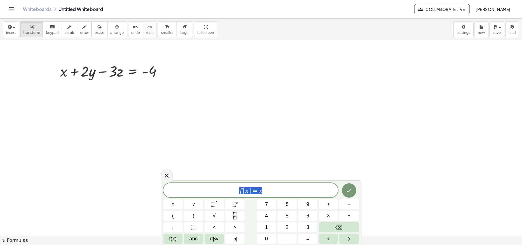
drag, startPoint x: 280, startPoint y: 187, endPoint x: 226, endPoint y: 189, distance: 53.9
click at [226, 189] on span "f [ x ] = x" at bounding box center [250, 191] width 175 height 8
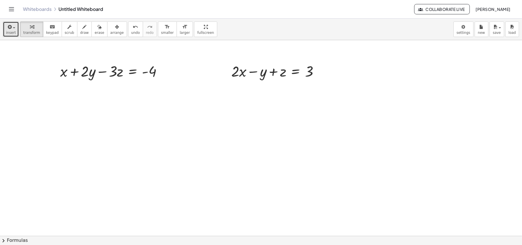
click at [11, 27] on icon "button" at bounding box center [9, 26] width 5 height 7
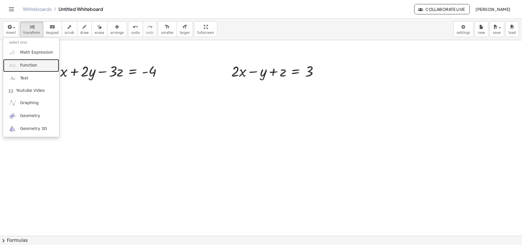
click at [37, 62] on link "Function" at bounding box center [31, 65] width 56 height 13
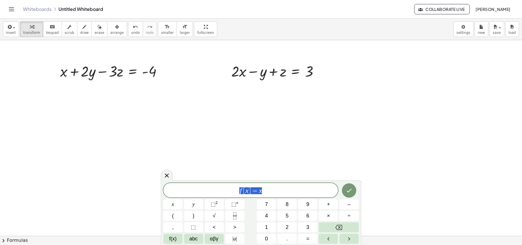
drag, startPoint x: 267, startPoint y: 191, endPoint x: 227, endPoint y: 191, distance: 40.1
click at [227, 191] on span "f [ x ] = x" at bounding box center [250, 191] width 175 height 8
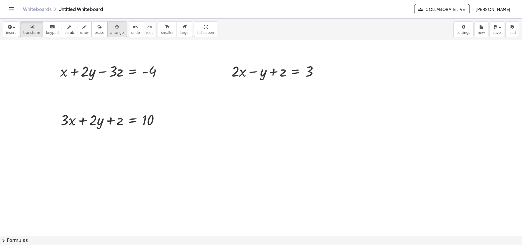
click at [110, 33] on span "arrange" at bounding box center [116, 33] width 13 height 4
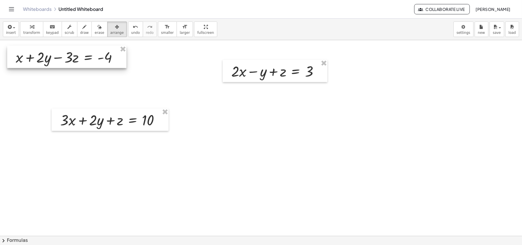
drag, startPoint x: 133, startPoint y: 81, endPoint x: 89, endPoint y: 66, distance: 46.7
click at [89, 66] on div at bounding box center [66, 57] width 119 height 22
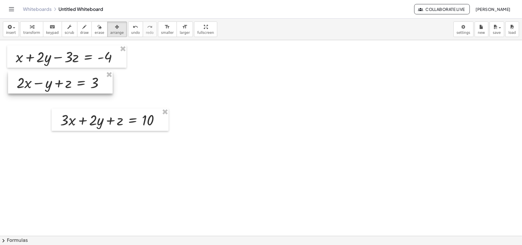
drag, startPoint x: 255, startPoint y: 81, endPoint x: 40, endPoint y: 93, distance: 215.2
click at [40, 93] on div at bounding box center [60, 82] width 105 height 22
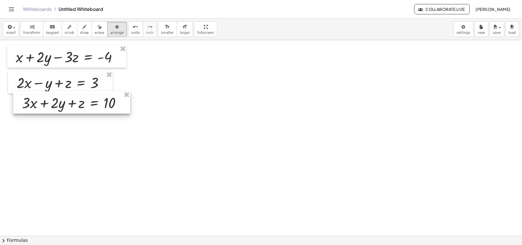
drag, startPoint x: 111, startPoint y: 130, endPoint x: 71, endPoint y: 113, distance: 43.4
click at [72, 113] on div at bounding box center [71, 102] width 117 height 22
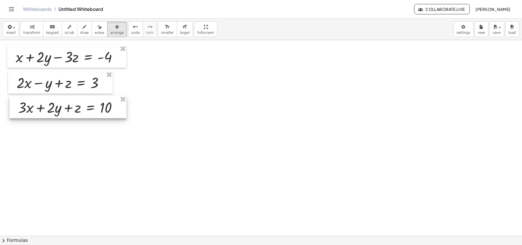
drag, startPoint x: 75, startPoint y: 113, endPoint x: 73, endPoint y: 118, distance: 5.1
click at [73, 118] on div at bounding box center [67, 107] width 117 height 22
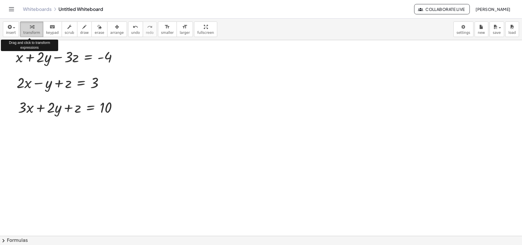
click at [34, 28] on div "button" at bounding box center [31, 26] width 17 height 7
drag, startPoint x: 119, startPoint y: 58, endPoint x: 42, endPoint y: 158, distance: 127.1
click at [42, 158] on div "+ x + · 2 · y − · 3 · z = - 4 + · 2 · x − y + z = 3 + · 3 · x + · 2 · y + z = 10" at bounding box center [261, 235] width 522 height 391
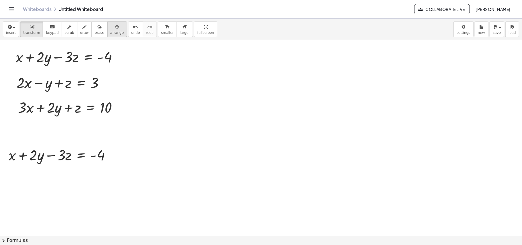
click at [115, 27] on icon "button" at bounding box center [117, 26] width 4 height 7
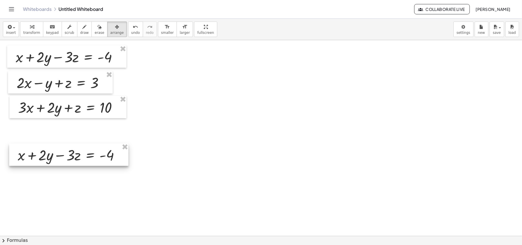
drag, startPoint x: 67, startPoint y: 145, endPoint x: 76, endPoint y: 145, distance: 9.2
click at [76, 145] on div at bounding box center [68, 154] width 119 height 22
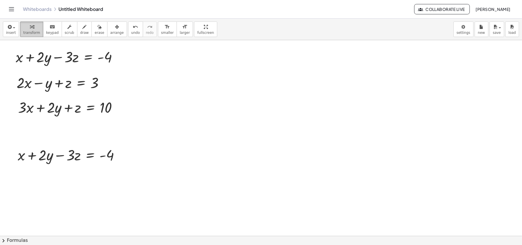
click at [30, 28] on icon "button" at bounding box center [32, 26] width 4 height 7
drag, startPoint x: 32, startPoint y: 156, endPoint x: 122, endPoint y: 153, distance: 89.5
click at [122, 153] on div at bounding box center [71, 154] width 112 height 19
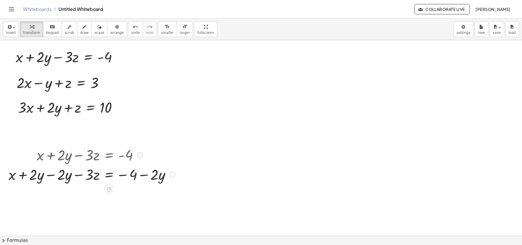
click at [50, 176] on div at bounding box center [92, 173] width 172 height 19
click at [145, 193] on div at bounding box center [92, 193] width 172 height 19
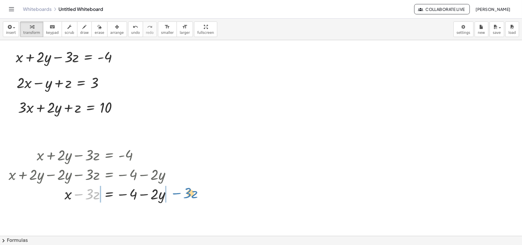
drag, startPoint x: 79, startPoint y: 194, endPoint x: 178, endPoint y: 193, distance: 98.6
click at [178, 193] on div at bounding box center [92, 193] width 172 height 19
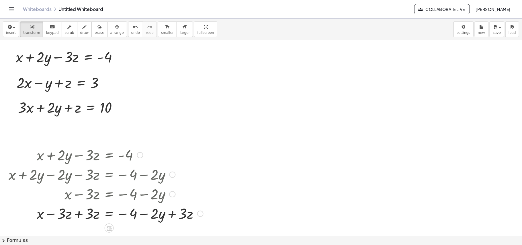
click at [77, 217] on div at bounding box center [106, 212] width 200 height 19
click at [173, 216] on div at bounding box center [106, 212] width 200 height 19
drag, startPoint x: 104, startPoint y: 83, endPoint x: 261, endPoint y: 153, distance: 171.3
click at [261, 153] on div "+ x + · 2 · y − · 3 · z = - 4 + · 2 · x − y + z = 3 + · 3 · x + · 2 · y + z = 1…" at bounding box center [261, 235] width 522 height 391
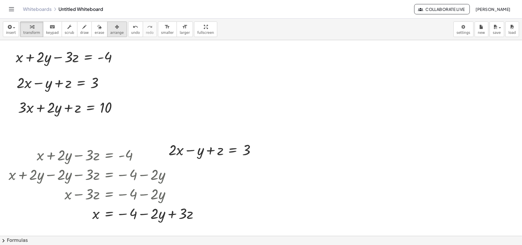
click at [110, 27] on div "button" at bounding box center [116, 26] width 13 height 7
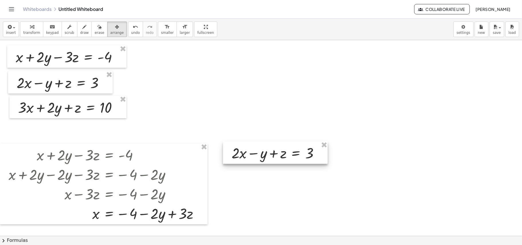
drag, startPoint x: 206, startPoint y: 139, endPoint x: 269, endPoint y: 142, distance: 63.1
click at [269, 142] on div at bounding box center [275, 152] width 105 height 22
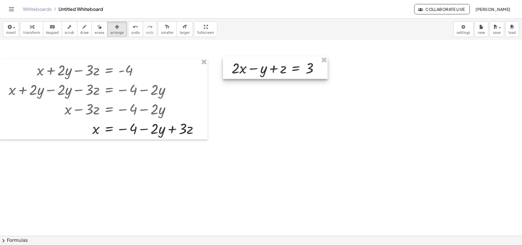
scroll to position [85, 0]
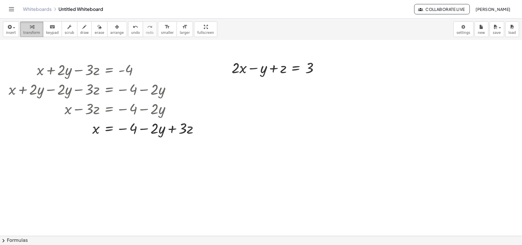
click at [33, 31] on span "transform" at bounding box center [31, 33] width 17 height 4
drag, startPoint x: 95, startPoint y: 131, endPoint x: 243, endPoint y: 69, distance: 160.8
click at [111, 29] on div "button" at bounding box center [116, 26] width 13 height 7
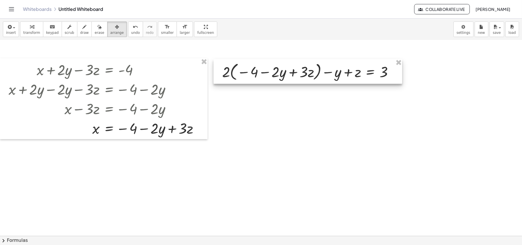
drag, startPoint x: 253, startPoint y: 79, endPoint x: 327, endPoint y: 83, distance: 74.6
click at [327, 83] on div at bounding box center [308, 71] width 189 height 25
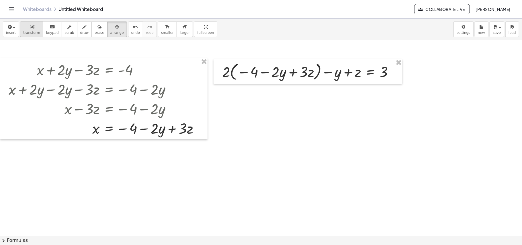
click at [23, 31] on span "transform" at bounding box center [31, 33] width 17 height 4
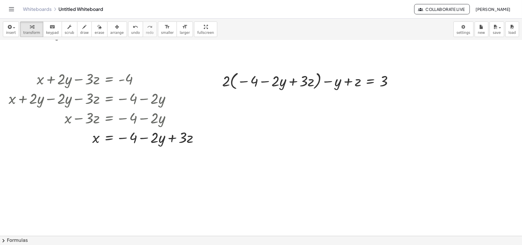
scroll to position [73, 0]
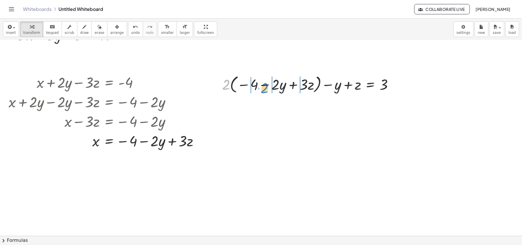
drag, startPoint x: 225, startPoint y: 86, endPoint x: 271, endPoint y: 89, distance: 46.0
click at [271, 89] on div at bounding box center [309, 84] width 181 height 22
click at [234, 85] on div at bounding box center [302, 83] width 191 height 19
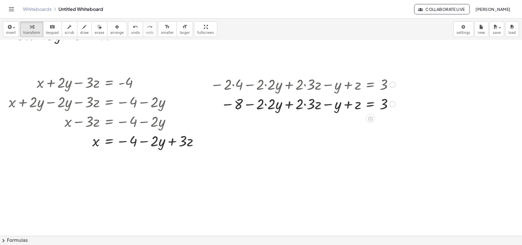
click at [265, 105] on div at bounding box center [302, 103] width 191 height 19
click at [304, 105] on div at bounding box center [302, 103] width 191 height 19
click at [276, 104] on div at bounding box center [302, 103] width 191 height 19
drag, startPoint x: 276, startPoint y: 104, endPoint x: 328, endPoint y: 104, distance: 52.2
click at [328, 104] on div at bounding box center [302, 103] width 191 height 19
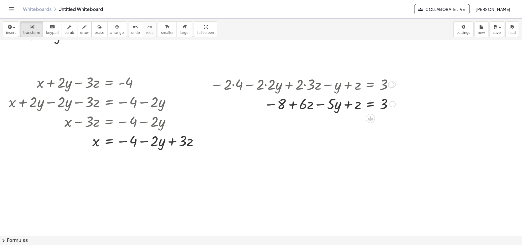
click at [324, 105] on div at bounding box center [302, 103] width 191 height 19
drag, startPoint x: 272, startPoint y: 103, endPoint x: 351, endPoint y: 102, distance: 78.5
click at [351, 102] on div at bounding box center [302, 103] width 191 height 19
click at [342, 105] on div at bounding box center [303, 103] width 193 height 19
click at [336, 106] on div at bounding box center [303, 103] width 193 height 19
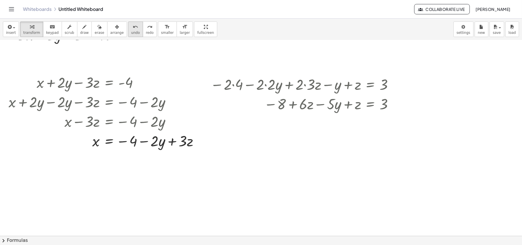
click at [131, 33] on span "undo" at bounding box center [135, 33] width 9 height 4
drag, startPoint x: 270, startPoint y: 105, endPoint x: 397, endPoint y: 101, distance: 127.3
click at [397, 101] on div at bounding box center [302, 103] width 191 height 19
click at [271, 103] on div at bounding box center [313, 103] width 213 height 19
click at [394, 105] on div at bounding box center [314, 103] width 215 height 19
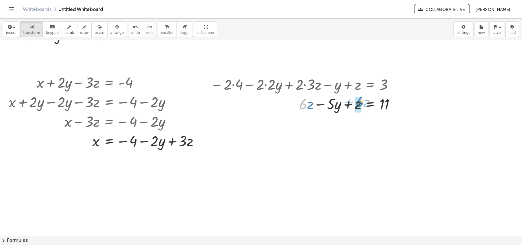
drag, startPoint x: 324, startPoint y: 108, endPoint x: 363, endPoint y: 103, distance: 39.4
click at [363, 103] on div at bounding box center [304, 103] width 195 height 19
click at [342, 105] on div at bounding box center [303, 103] width 193 height 19
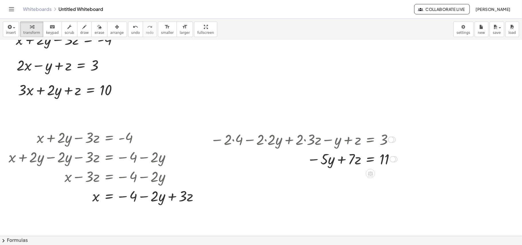
scroll to position [17, 0]
click at [128, 30] on button "undo undo" at bounding box center [135, 28] width 15 height 15
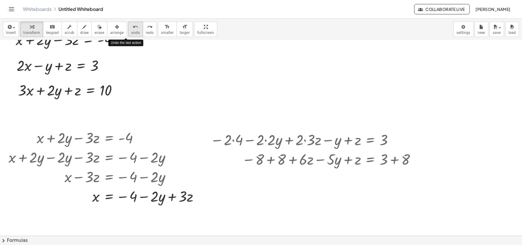
click at [128, 30] on button "undo undo" at bounding box center [135, 28] width 15 height 15
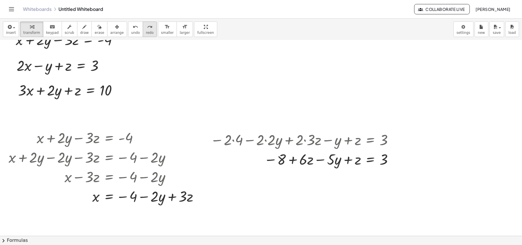
click at [145, 25] on button "redo redo" at bounding box center [150, 28] width 14 height 15
drag, startPoint x: 119, startPoint y: 90, endPoint x: 279, endPoint y: 216, distance: 203.2
click at [279, 216] on div "+ x + · 2 · y − · 3 · z = - 4 + · 2 · x − y + z = 3 + · 3 · x + · 2 · y + z = 1…" at bounding box center [261, 218] width 522 height 391
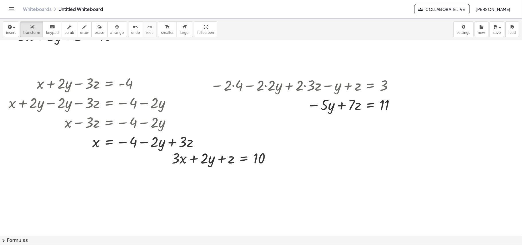
scroll to position [64, 0]
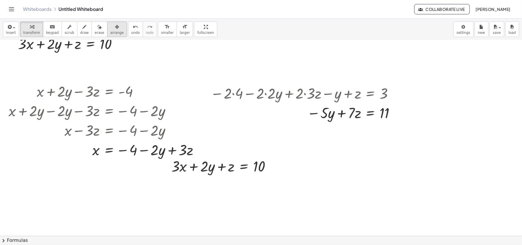
click at [116, 32] on button "arrange" at bounding box center [117, 28] width 20 height 15
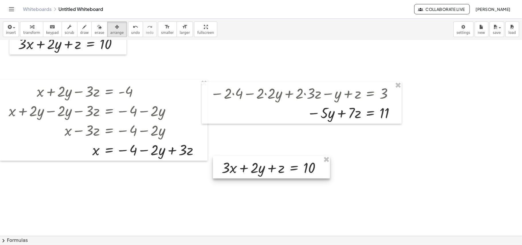
drag, startPoint x: 226, startPoint y: 155, endPoint x: 277, endPoint y: 156, distance: 50.2
click at [277, 156] on div at bounding box center [271, 167] width 117 height 22
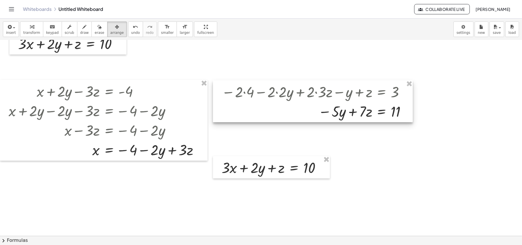
drag, startPoint x: 239, startPoint y: 82, endPoint x: 250, endPoint y: 80, distance: 11.3
click at [250, 80] on div at bounding box center [313, 101] width 200 height 42
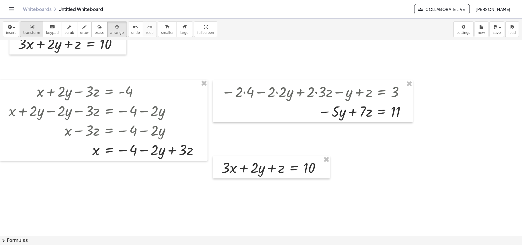
click at [30, 28] on icon "button" at bounding box center [32, 26] width 4 height 7
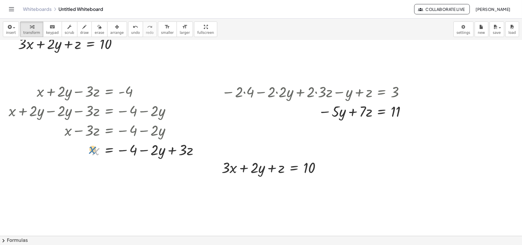
drag, startPoint x: 93, startPoint y: 149, endPoint x: 87, endPoint y: 148, distance: 6.1
click at [87, 148] on div at bounding box center [106, 149] width 200 height 19
click at [323, 168] on div at bounding box center [323, 167] width 6 height 6
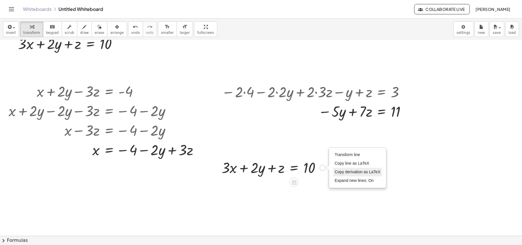
click at [339, 173] on span "Copy derivation as LaTeX" at bounding box center [358, 171] width 46 height 5
click at [320, 167] on div "Copied done" at bounding box center [323, 167] width 6 height 6
click at [343, 155] on span "Transform line" at bounding box center [348, 154] width 26 height 5
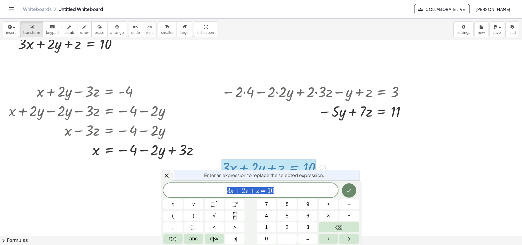
click at [346, 188] on icon "Done" at bounding box center [349, 190] width 7 height 7
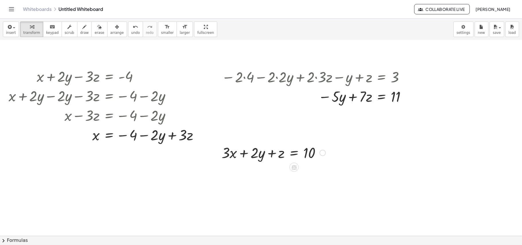
scroll to position [90, 0]
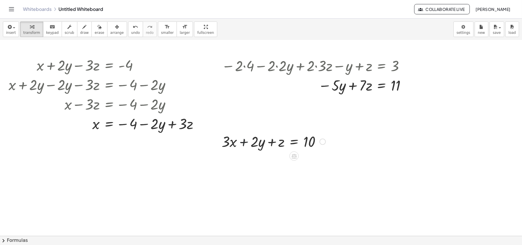
click at [249, 138] on div at bounding box center [274, 140] width 110 height 19
drag, startPoint x: 262, startPoint y: 147, endPoint x: 270, endPoint y: 147, distance: 7.7
click at [268, 147] on div at bounding box center [274, 140] width 110 height 19
drag, startPoint x: 97, startPoint y: 126, endPoint x: 239, endPoint y: 143, distance: 143.0
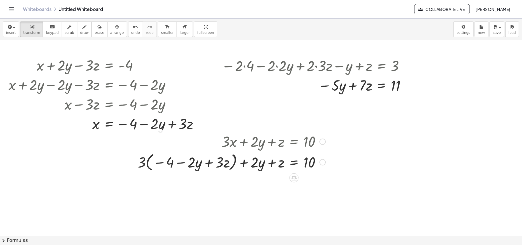
click at [164, 163] on div at bounding box center [231, 162] width 193 height 22
drag, startPoint x: 184, startPoint y: 161, endPoint x: 220, endPoint y: 166, distance: 36.5
click at [185, 161] on div at bounding box center [231, 162] width 193 height 22
drag, startPoint x: 141, startPoint y: 167, endPoint x: 200, endPoint y: 170, distance: 59.1
click at [200, 170] on div at bounding box center [231, 162] width 193 height 22
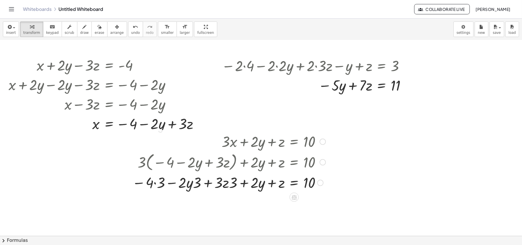
click at [156, 183] on div at bounding box center [228, 182] width 199 height 19
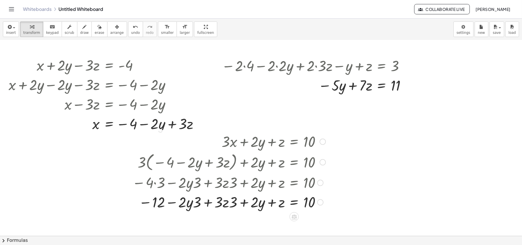
click at [193, 186] on div at bounding box center [228, 182] width 199 height 19
click at [192, 205] on div at bounding box center [228, 201] width 199 height 19
click at [225, 203] on div at bounding box center [228, 201] width 199 height 19
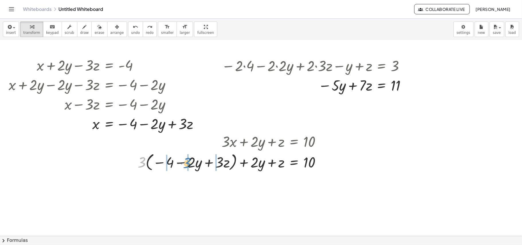
drag, startPoint x: 142, startPoint y: 167, endPoint x: 189, endPoint y: 169, distance: 47.0
click at [189, 169] on div at bounding box center [231, 162] width 193 height 22
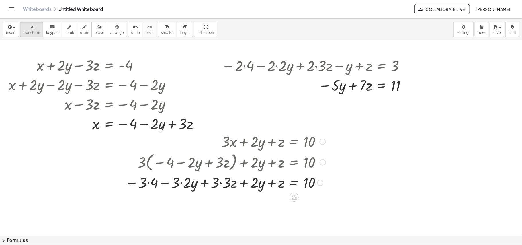
click at [149, 182] on div at bounding box center [225, 182] width 206 height 19
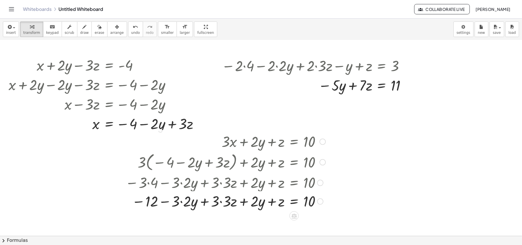
click at [294, 142] on div "+ · 3 · x + · 2 · y + z = 10 + · 3 · ( − 4 − · 2 · y + · 3 · z ) + · 2 · y + z …" at bounding box center [294, 142] width 0 height 0
click at [226, 201] on div at bounding box center [225, 201] width 206 height 19
drag, startPoint x: 201, startPoint y: 204, endPoint x: 188, endPoint y: 207, distance: 13.6
click at [188, 207] on div at bounding box center [225, 201] width 206 height 19
drag, startPoint x: 188, startPoint y: 202, endPoint x: 247, endPoint y: 203, distance: 58.5
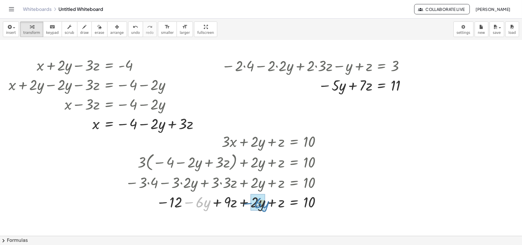
click at [247, 203] on div at bounding box center [225, 201] width 206 height 19
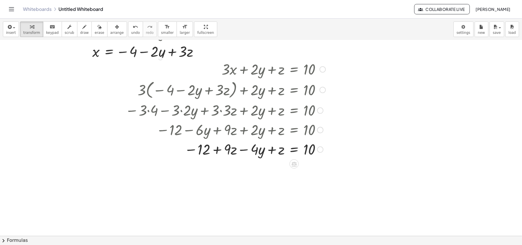
scroll to position [165, 0]
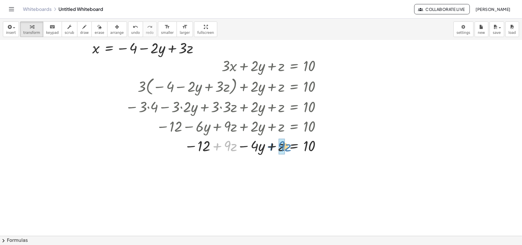
drag, startPoint x: 217, startPoint y: 148, endPoint x: 271, endPoint y: 148, distance: 53.9
click at [271, 148] on div at bounding box center [225, 145] width 206 height 19
drag, startPoint x: 208, startPoint y: 147, endPoint x: 314, endPoint y: 142, distance: 105.6
click at [314, 142] on div at bounding box center [225, 145] width 206 height 19
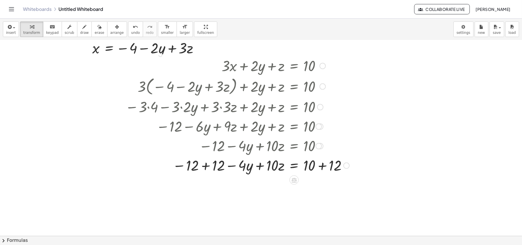
click at [204, 167] on div at bounding box center [237, 164] width 230 height 19
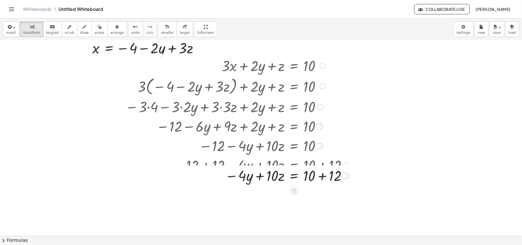
click at [319, 167] on div at bounding box center [213, 164] width 273 height 19
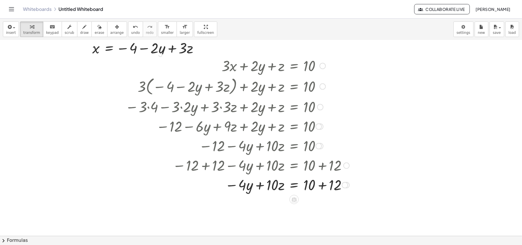
click at [322, 186] on div at bounding box center [237, 184] width 230 height 19
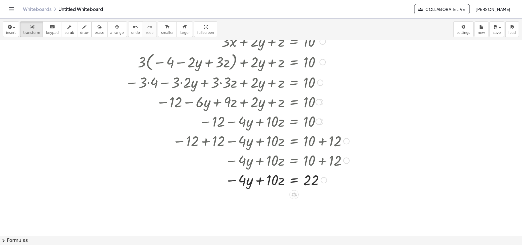
scroll to position [191, 0]
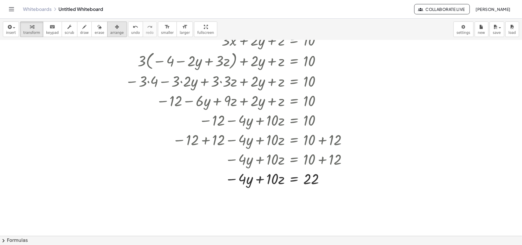
click at [111, 28] on div "button" at bounding box center [116, 26] width 13 height 7
click at [23, 31] on span "transform" at bounding box center [31, 33] width 17 height 4
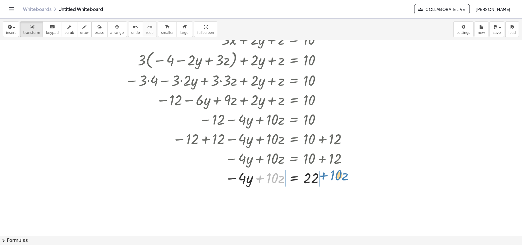
drag, startPoint x: 258, startPoint y: 177, endPoint x: 322, endPoint y: 174, distance: 63.7
click at [322, 174] on div at bounding box center [237, 177] width 230 height 19
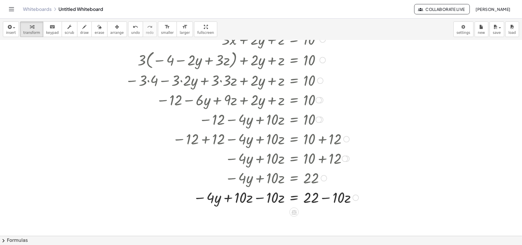
click at [260, 198] on div at bounding box center [241, 196] width 239 height 19
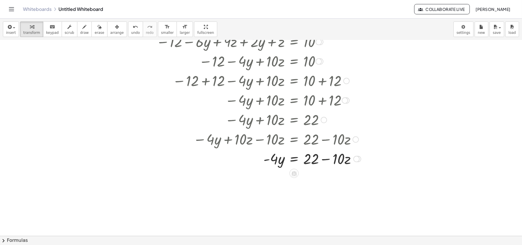
scroll to position [256, 0]
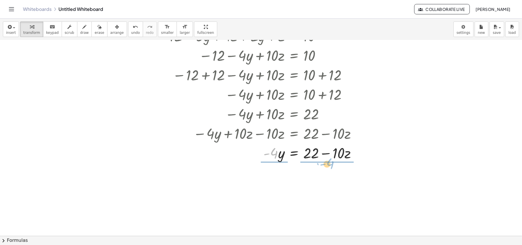
drag, startPoint x: 272, startPoint y: 153, endPoint x: 328, endPoint y: 163, distance: 57.1
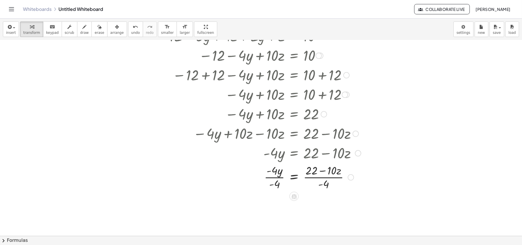
click at [273, 178] on div at bounding box center [242, 176] width 241 height 29
click at [322, 205] on div at bounding box center [242, 205] width 241 height 29
click at [282, 210] on div at bounding box center [242, 205] width 241 height 29
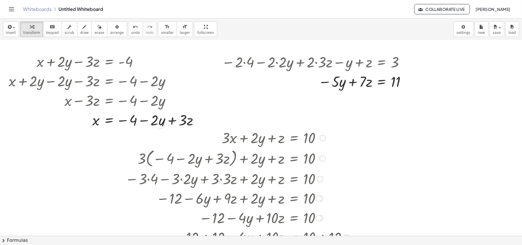
scroll to position [250, 0]
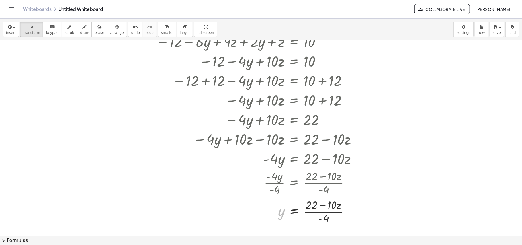
drag, startPoint x: 282, startPoint y: 216, endPoint x: 346, endPoint y: 13, distance: 212.4
click at [346, 13] on div "Graspable Math Activities Whiteboards Classes Account v1.28.4 | Privacy policy …" at bounding box center [261, 122] width 522 height 245
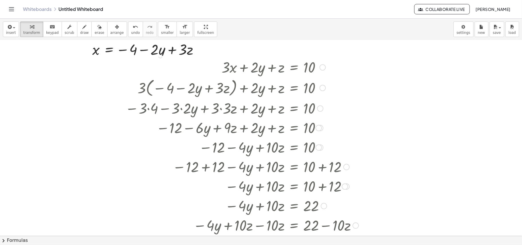
scroll to position [135, 0]
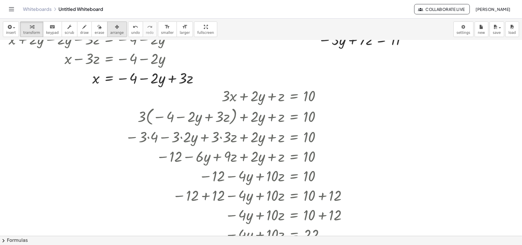
click at [110, 34] on span "arrange" at bounding box center [116, 33] width 13 height 4
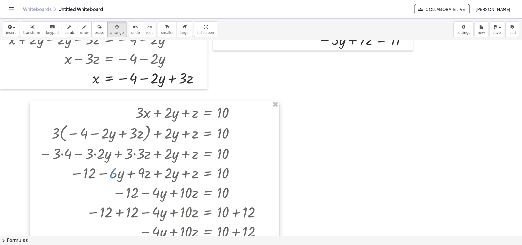
drag, startPoint x: 249, startPoint y: 84, endPoint x: 163, endPoint y: 101, distance: 87.8
click at [163, 101] on div at bounding box center [154, 229] width 248 height 257
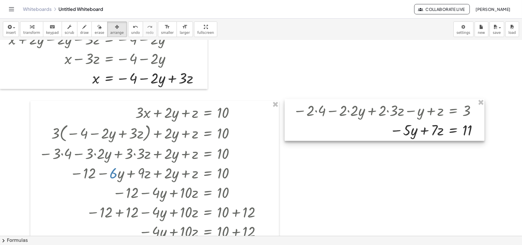
drag, startPoint x: 284, startPoint y: 50, endPoint x: 355, endPoint y: 139, distance: 114.8
click at [355, 139] on div at bounding box center [385, 120] width 200 height 42
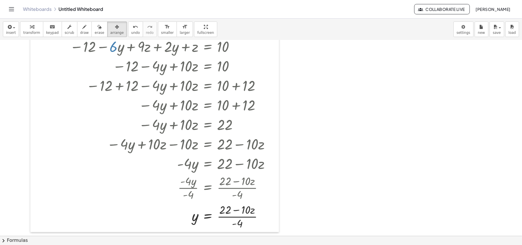
scroll to position [263, 0]
click at [32, 31] on span "transform" at bounding box center [31, 33] width 17 height 4
drag, startPoint x: 194, startPoint y: 218, endPoint x: 262, endPoint y: 157, distance: 91.3
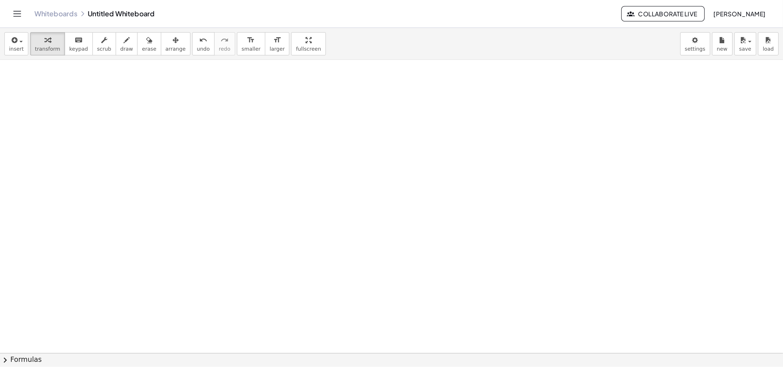
scroll to position [624, 0]
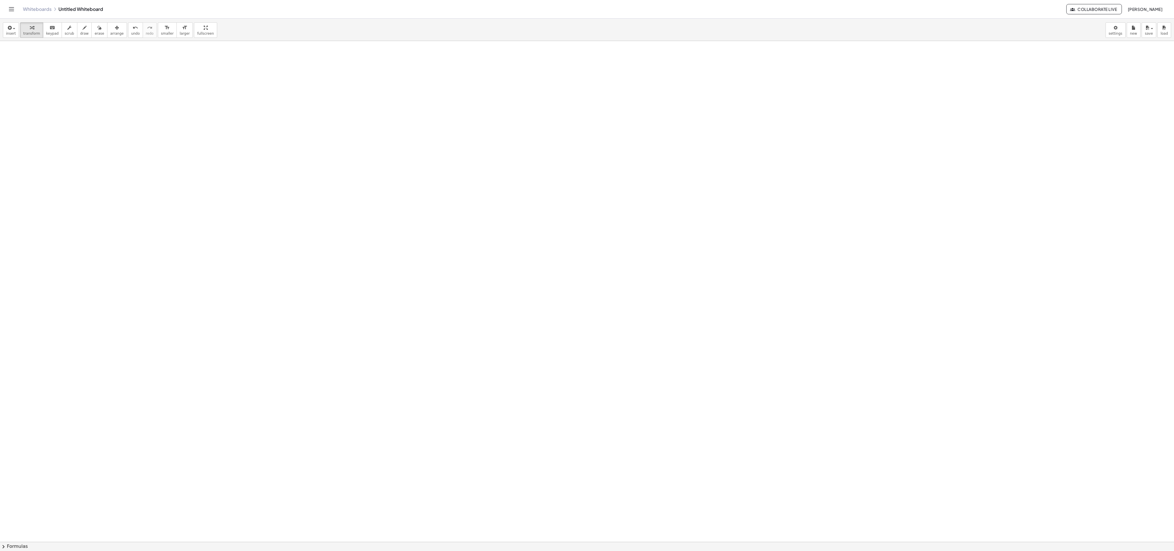
drag, startPoint x: 483, startPoint y: 6, endPoint x: 1045, endPoint y: 438, distance: 709.6
click at [522, 244] on div at bounding box center [587, 42] width 1174 height 1002
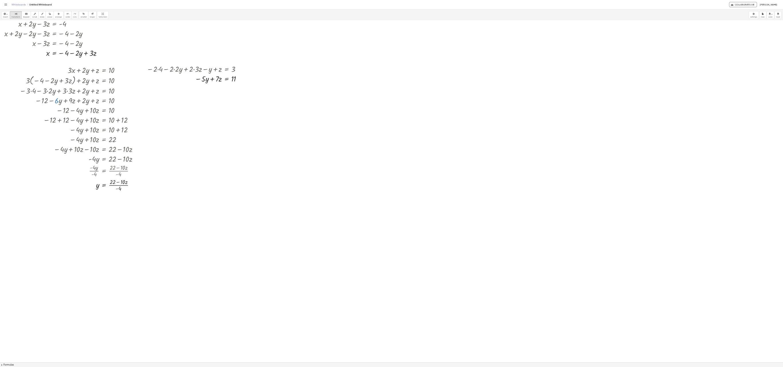
scroll to position [0, 0]
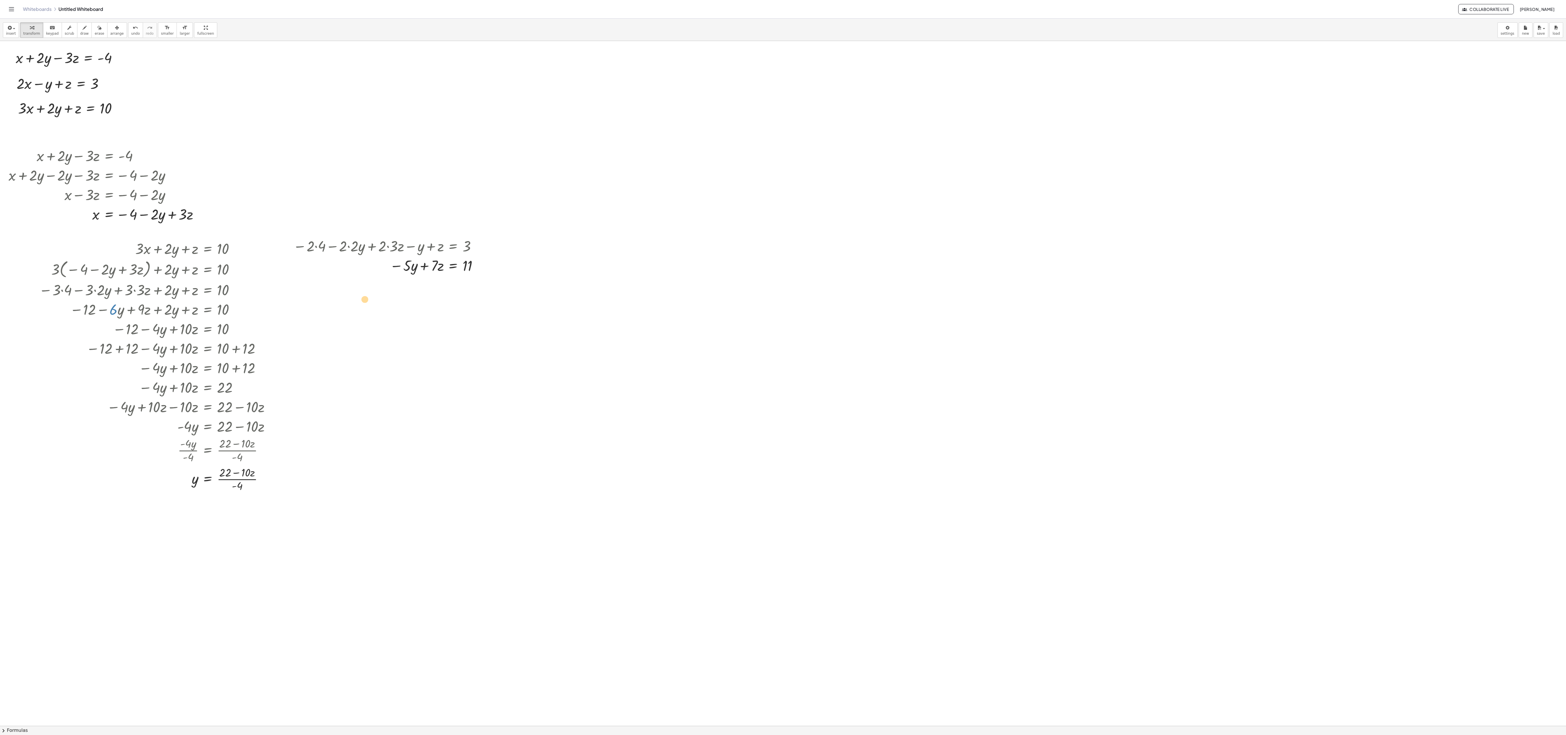
drag, startPoint x: 193, startPoint y: 481, endPoint x: 389, endPoint y: 350, distance: 236.2
click at [389, 244] on div "+ x + · 2 · y − · 3 · z = - 4 + · 2 · x − y + z = 3 + · 3 · x + · 2 · y + z = 1…" at bounding box center [783, 725] width 1566 height 1369
click at [193, 244] on div at bounding box center [156, 478] width 241 height 29
drag, startPoint x: 194, startPoint y: 483, endPoint x: 413, endPoint y: 271, distance: 304.8
click at [392, 244] on div at bounding box center [386, 289] width 193 height 29
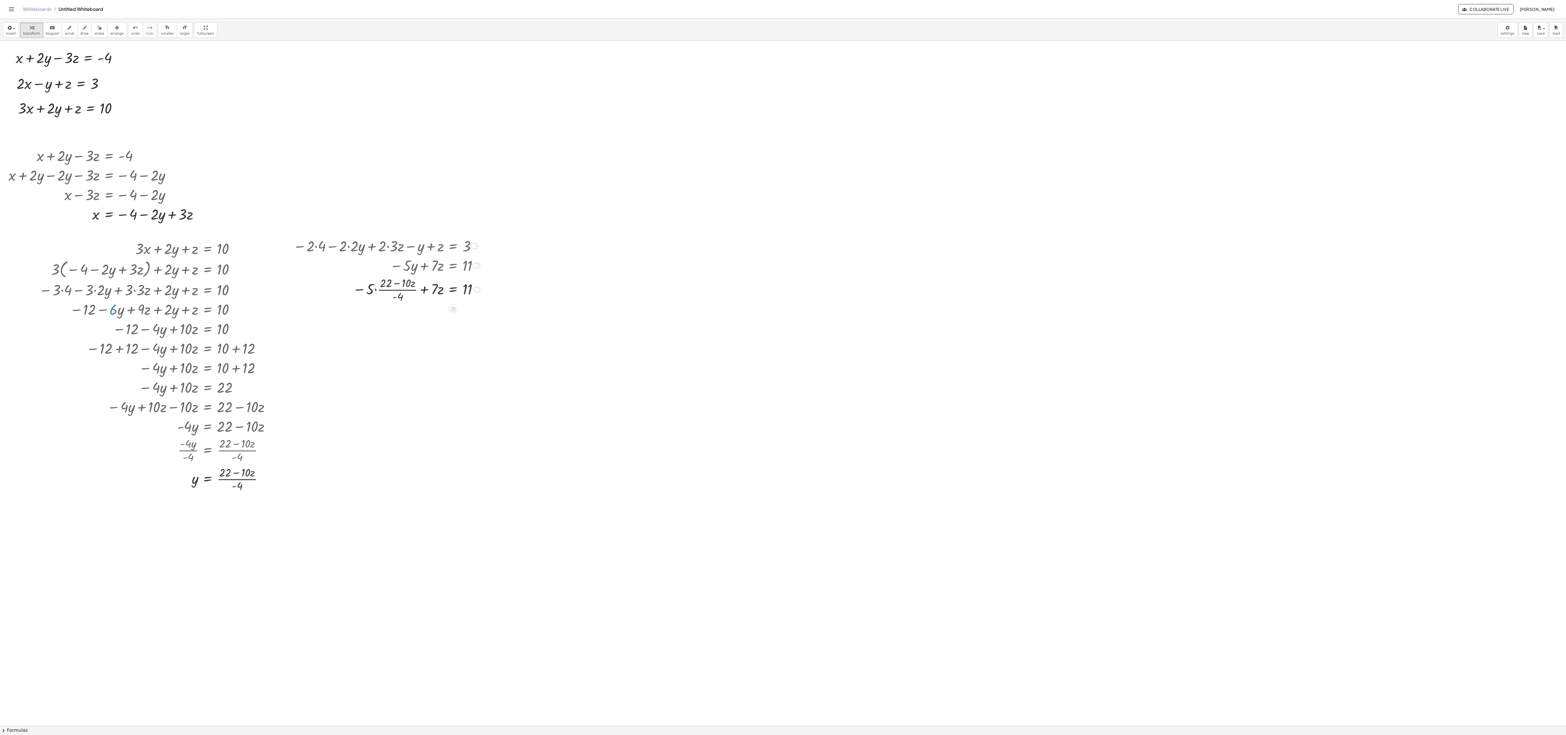
click at [392, 244] on div at bounding box center [386, 289] width 193 height 29
click at [377, 244] on div at bounding box center [386, 289] width 193 height 29
click at [373, 244] on div at bounding box center [386, 318] width 193 height 30
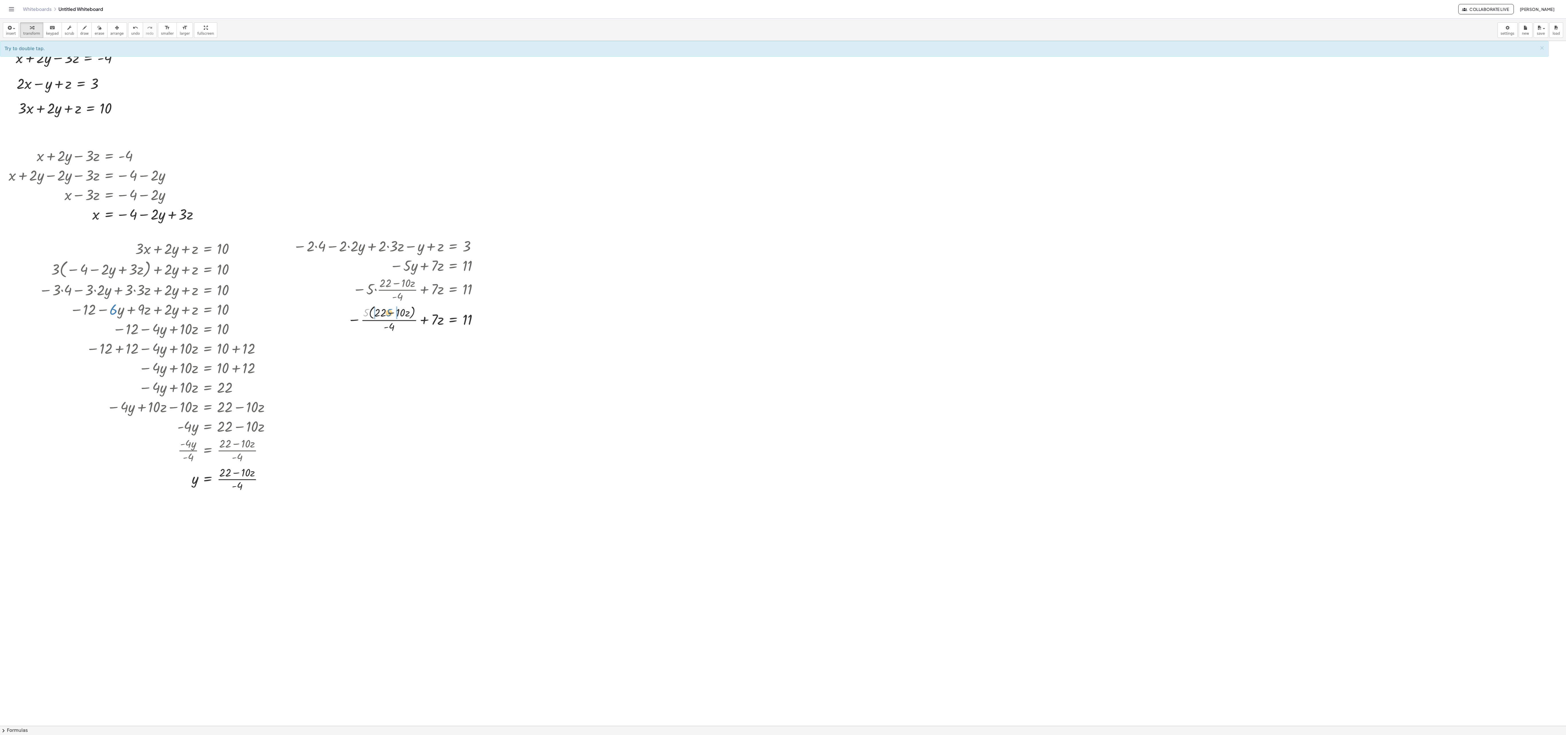
drag, startPoint x: 366, startPoint y: 316, endPoint x: 389, endPoint y: 316, distance: 22.9
click at [389, 244] on div at bounding box center [386, 318] width 193 height 30
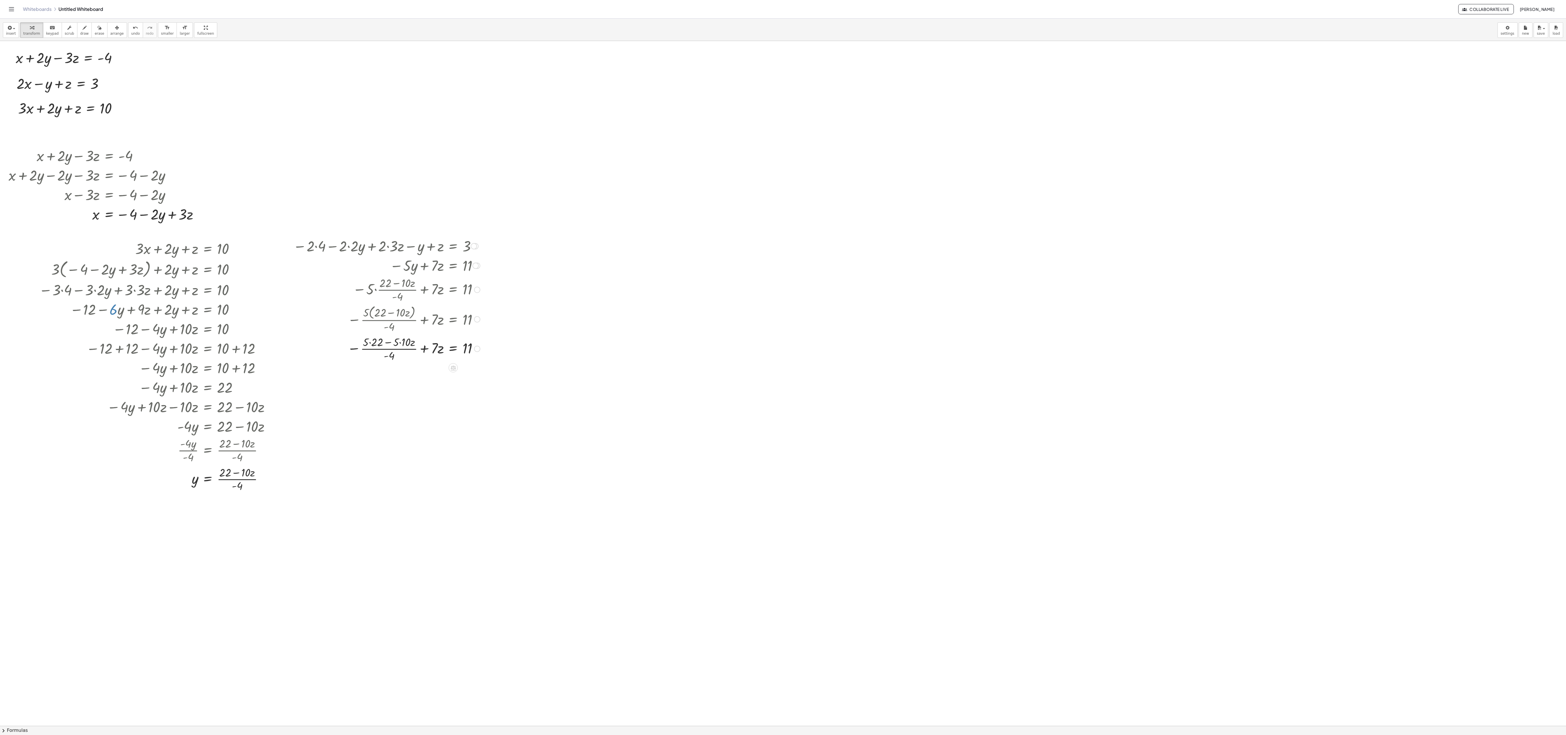
click at [373, 244] on div at bounding box center [386, 348] width 193 height 29
click at [400, 244] on div at bounding box center [386, 377] width 193 height 29
drag, startPoint x: 399, startPoint y: 390, endPoint x: 394, endPoint y: 376, distance: 14.5
click at [394, 244] on div at bounding box center [386, 377] width 193 height 29
click at [379, 244] on div at bounding box center [386, 405] width 193 height 29
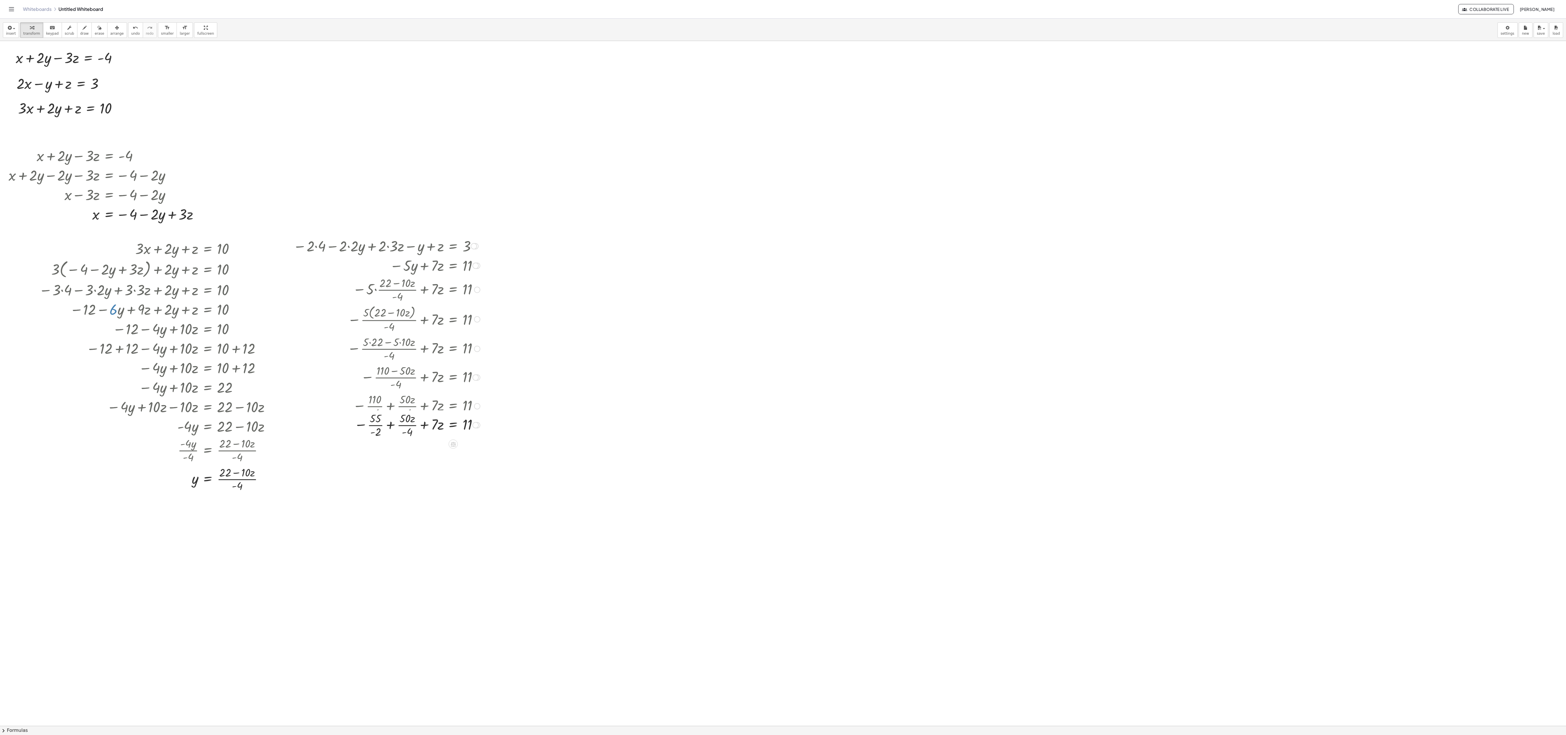
click at [402, 244] on div at bounding box center [389, 405] width 185 height 29
click at [408, 244] on div at bounding box center [386, 434] width 193 height 29
click at [166, 33] on span "smaller" at bounding box center [167, 34] width 13 height 4
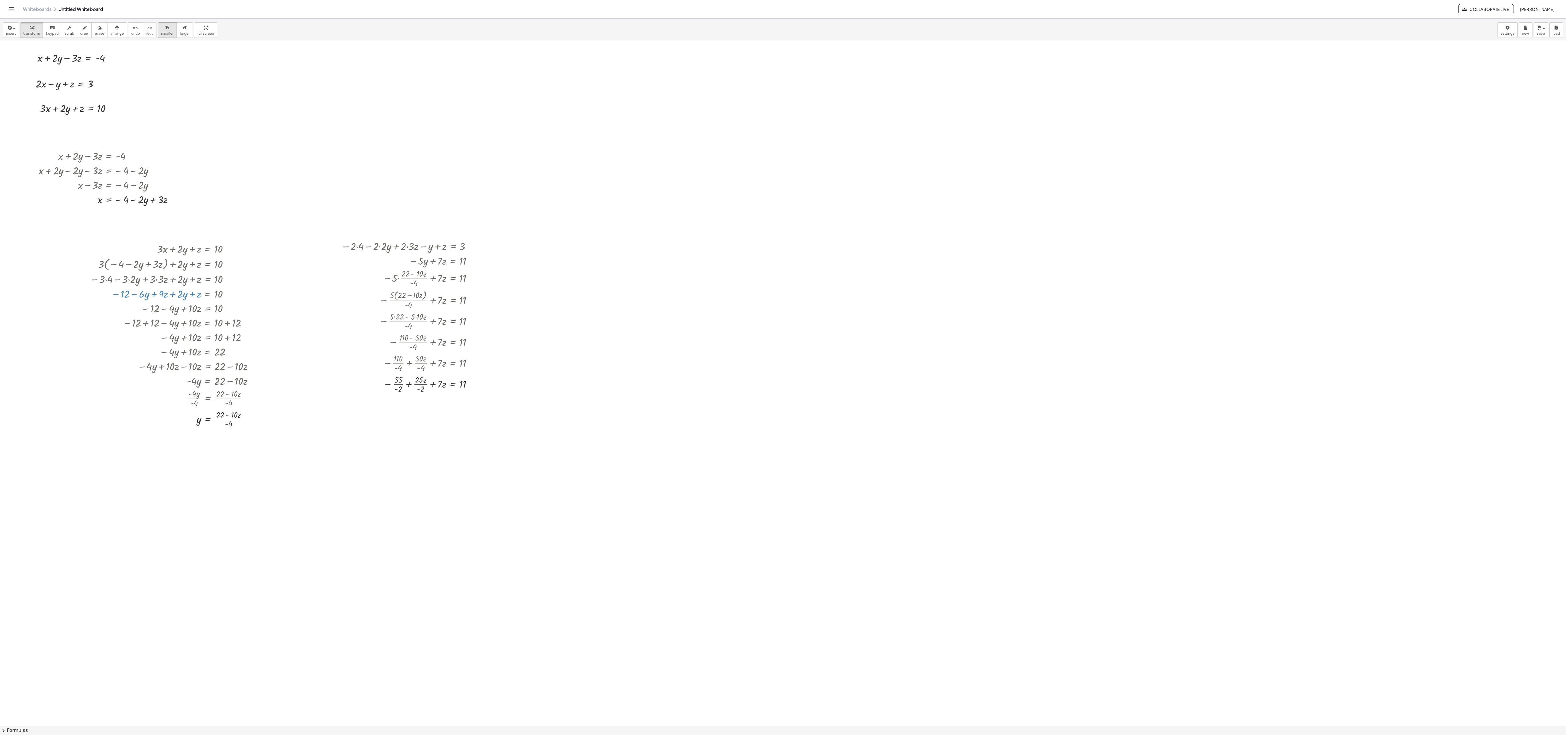
click at [165, 32] on span "smaller" at bounding box center [167, 34] width 13 height 4
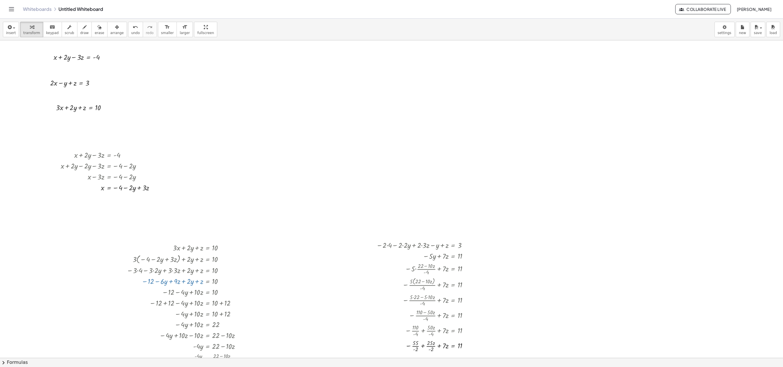
drag, startPoint x: 846, startPoint y: 8, endPoint x: 532, endPoint y: 222, distance: 379.9
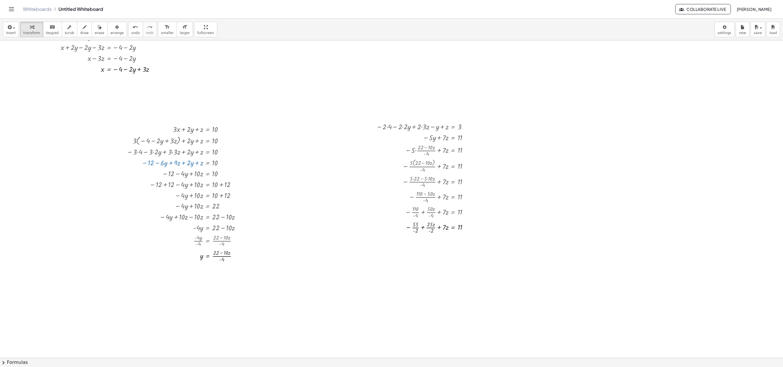
scroll to position [119, 0]
click at [131, 32] on span "undo" at bounding box center [135, 33] width 9 height 4
drag, startPoint x: 425, startPoint y: 201, endPoint x: 449, endPoint y: 198, distance: 23.7
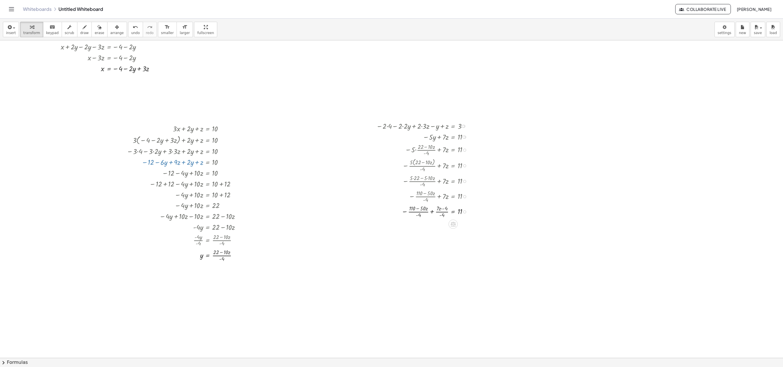
click at [443, 212] on div at bounding box center [423, 211] width 101 height 15
click at [444, 209] on div at bounding box center [423, 211] width 101 height 15
drag, startPoint x: 426, startPoint y: 202, endPoint x: 448, endPoint y: 206, distance: 22.7
drag, startPoint x: 427, startPoint y: 202, endPoint x: 446, endPoint y: 202, distance: 19.5
click at [442, 210] on div at bounding box center [423, 211] width 101 height 15
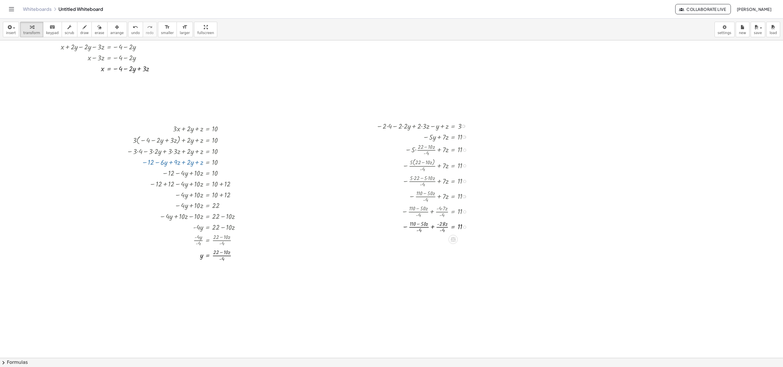
click at [434, 229] on div at bounding box center [423, 226] width 101 height 15
click at [424, 241] on div at bounding box center [424, 242] width 102 height 16
click at [435, 240] on div at bounding box center [424, 242] width 102 height 16
drag, startPoint x: 437, startPoint y: 240, endPoint x: 440, endPoint y: 240, distance: 2.9
click at [440, 240] on div at bounding box center [424, 242] width 102 height 16
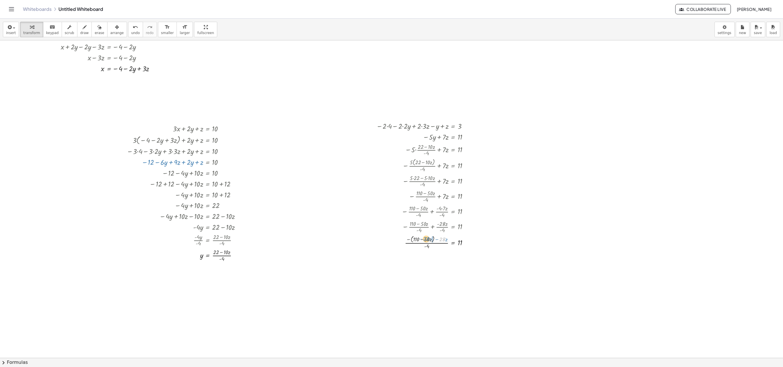
drag, startPoint x: 443, startPoint y: 240, endPoint x: 427, endPoint y: 240, distance: 16.1
click at [427, 240] on div at bounding box center [424, 242] width 102 height 16
click at [433, 244] on div at bounding box center [424, 258] width 102 height 16
click at [434, 244] on div at bounding box center [424, 275] width 102 height 16
drag, startPoint x: 433, startPoint y: 279, endPoint x: 473, endPoint y: 273, distance: 40.0
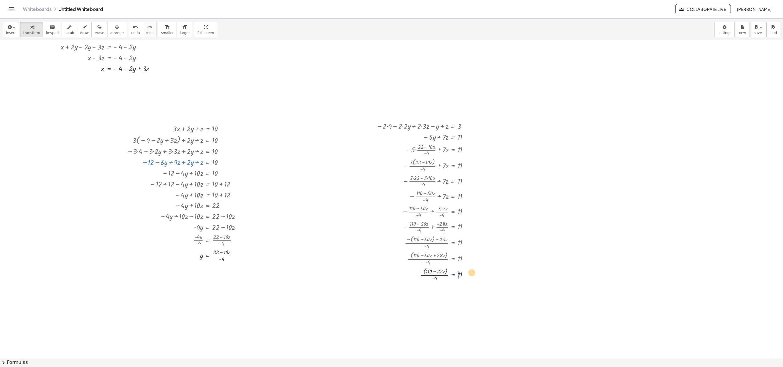
click at [473, 244] on div at bounding box center [424, 275] width 102 height 16
drag, startPoint x: 436, startPoint y: 279, endPoint x: 467, endPoint y: 275, distance: 31.7
click at [467, 244] on div at bounding box center [424, 275] width 102 height 16
click at [444, 244] on div at bounding box center [428, 291] width 110 height 16
click at [465, 244] on div at bounding box center [428, 307] width 110 height 16
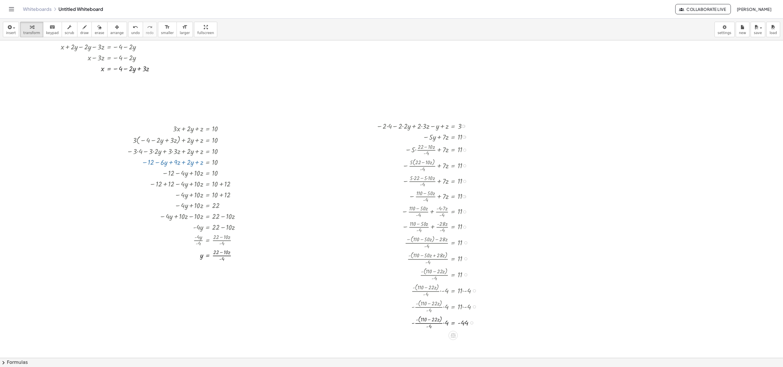
click at [445, 244] on div at bounding box center [428, 323] width 110 height 16
click at [434, 244] on div at bounding box center [428, 339] width 110 height 16
drag, startPoint x: 434, startPoint y: 343, endPoint x: 451, endPoint y: 336, distance: 18.0
click at [451, 244] on div at bounding box center [428, 339] width 110 height 16
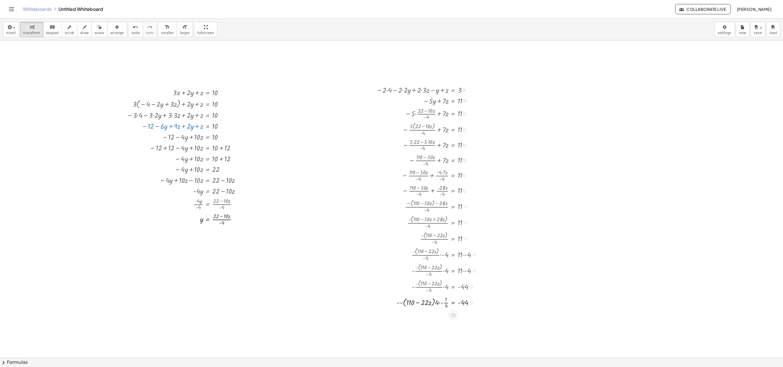
scroll to position [164, 0]
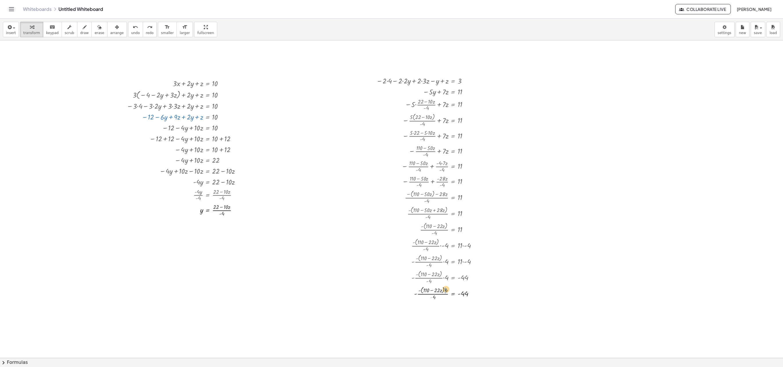
drag, startPoint x: 432, startPoint y: 298, endPoint x: 446, endPoint y: 290, distance: 16.4
click at [446, 244] on div at bounding box center [437, 293] width 93 height 16
click at [133, 28] on icon "undo" at bounding box center [135, 27] width 5 height 7
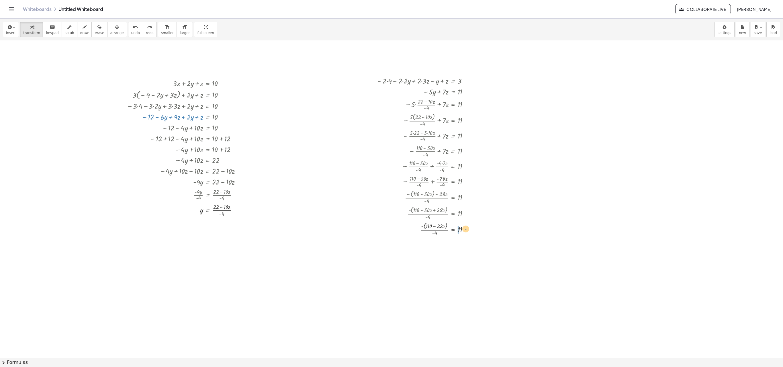
drag, startPoint x: 433, startPoint y: 233, endPoint x: 464, endPoint y: 229, distance: 31.8
click at [464, 229] on div at bounding box center [424, 229] width 102 height 16
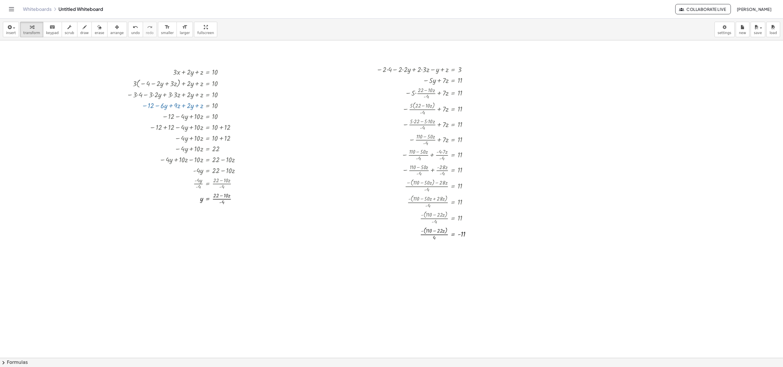
scroll to position [233, 0]
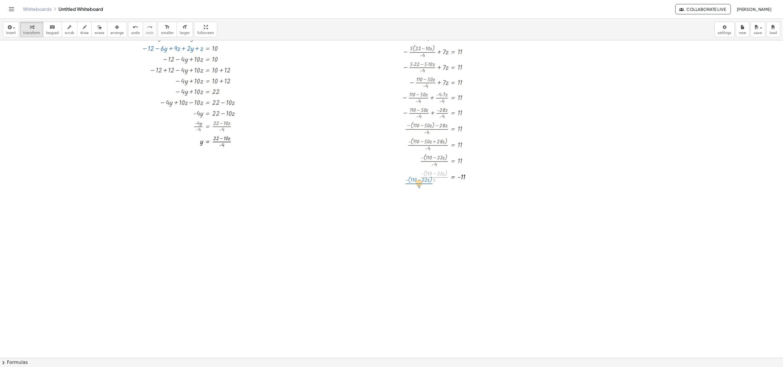
drag, startPoint x: 435, startPoint y: 179, endPoint x: 420, endPoint y: 186, distance: 16.7
drag, startPoint x: 435, startPoint y: 181, endPoint x: 468, endPoint y: 178, distance: 32.8
click at [468, 178] on div at bounding box center [425, 177] width 105 height 16
click at [466, 193] on div at bounding box center [428, 193] width 110 height 16
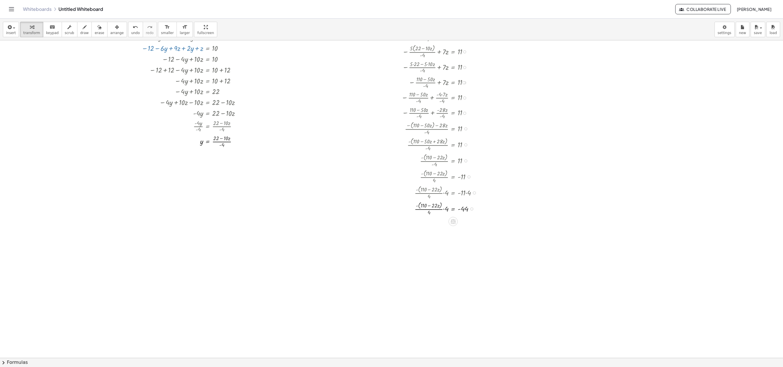
click at [444, 210] on div at bounding box center [428, 209] width 110 height 16
drag, startPoint x: 432, startPoint y: 229, endPoint x: 445, endPoint y: 221, distance: 15.1
click at [432, 240] on div at bounding box center [428, 239] width 110 height 12
drag, startPoint x: 423, startPoint y: 239, endPoint x: 480, endPoint y: 239, distance: 57.3
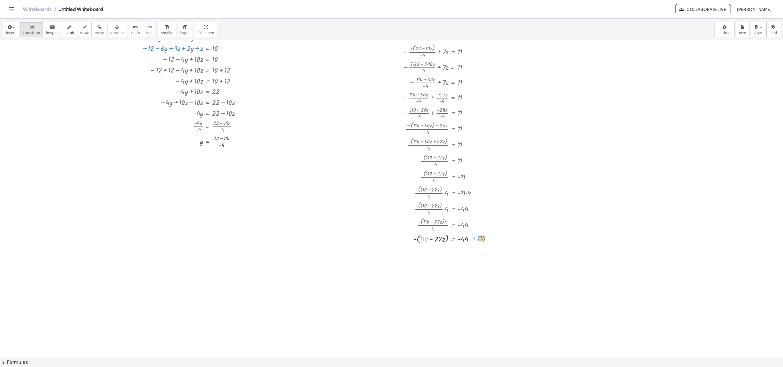
click at [480, 239] on div at bounding box center [428, 239] width 110 height 12
drag, startPoint x: 414, startPoint y: 241, endPoint x: 432, endPoint y: 240, distance: 17.2
drag, startPoint x: 422, startPoint y: 252, endPoint x: 477, endPoint y: 252, distance: 54.4
click at [477, 244] on div at bounding box center [428, 249] width 110 height 11
drag, startPoint x: 422, startPoint y: 252, endPoint x: 473, endPoint y: 250, distance: 51.6
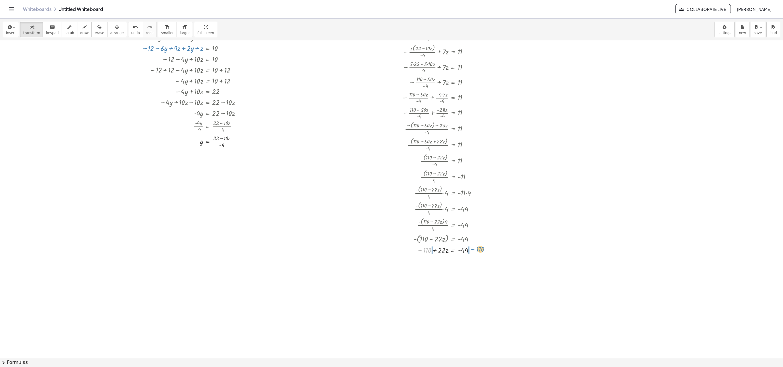
click at [473, 244] on div at bounding box center [428, 249] width 110 height 11
click at [472, 244] on div at bounding box center [434, 260] width 123 height 11
click at [421, 244] on div at bounding box center [434, 271] width 123 height 11
drag, startPoint x: 439, startPoint y: 272, endPoint x: 461, endPoint y: 275, distance: 22.0
click at [461, 244] on div at bounding box center [434, 271] width 123 height 11
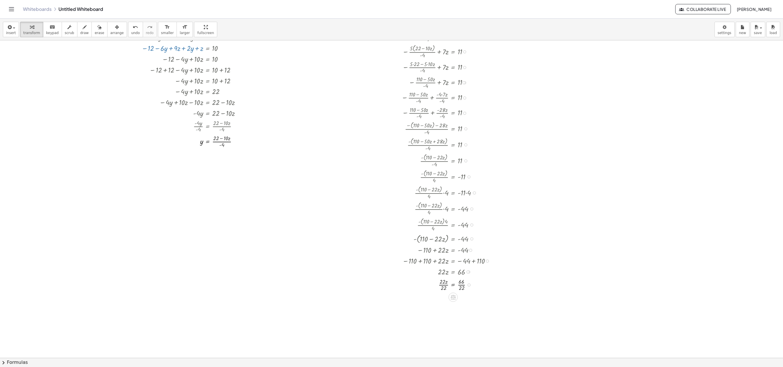
click at [443, 244] on div at bounding box center [434, 284] width 123 height 15
click at [460, 244] on div at bounding box center [431, 284] width 130 height 15
click at [460, 244] on div at bounding box center [434, 299] width 123 height 15
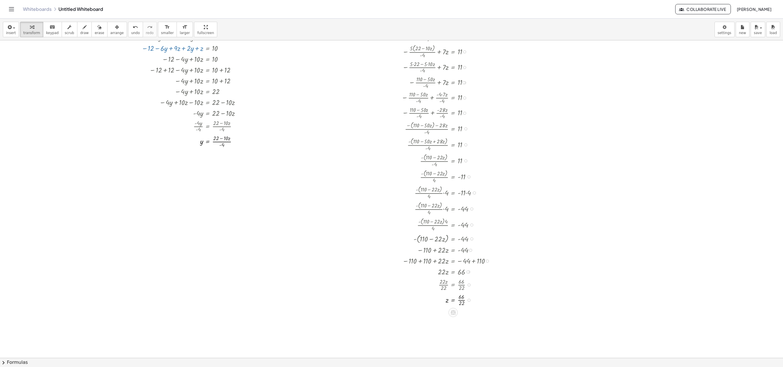
click at [462, 244] on div at bounding box center [434, 299] width 123 height 15
drag, startPoint x: 236, startPoint y: 143, endPoint x: 222, endPoint y: 170, distance: 30.0
click at [222, 170] on div "+ x + · 2 · y − · 3 · z = - 4 + · 2 · x − y + z = 3 + · 3 · x + · 2 · y + z = 1…" at bounding box center [391, 295] width 783 height 976
drag, startPoint x: 234, startPoint y: 159, endPoint x: 233, endPoint y: 205, distance: 46.4
click at [233, 180] on div "+ · 3 · x + · 2 · y + z = 10 + · 3 · ( − 4 − · 2 · y + · 3 · z ) + · 2 · y + z …" at bounding box center [180, 93] width 124 height 173
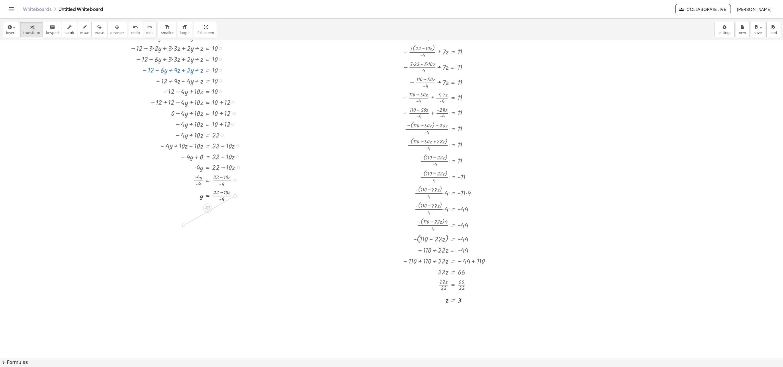
drag, startPoint x: 234, startPoint y: 196, endPoint x: 182, endPoint y: 228, distance: 60.9
click at [182, 228] on div "+ x + · 2 · y − · 3 · z = - 4 + · 2 · x − y + z = 3 + · 3 · x + · 2 · y + z = 1…" at bounding box center [391, 295] width 783 height 976
drag, startPoint x: 448, startPoint y: 301, endPoint x: 170, endPoint y: 225, distance: 288.4
click at [166, 240] on div at bounding box center [161, 241] width 49 height 15
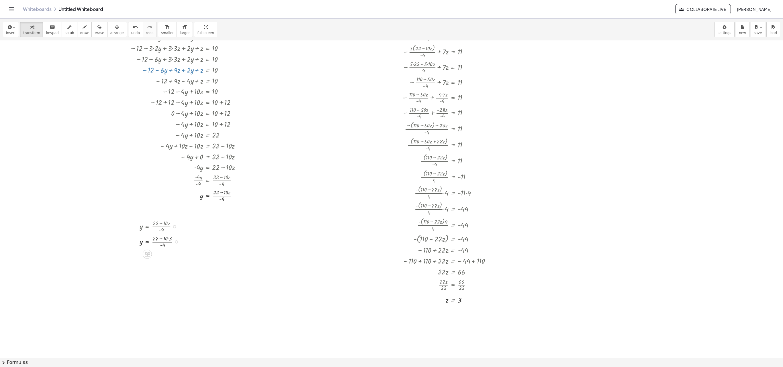
click at [166, 240] on div at bounding box center [161, 241] width 49 height 15
click at [169, 240] on div at bounding box center [161, 241] width 49 height 15
click at [160, 244] on div at bounding box center [161, 256] width 49 height 15
drag, startPoint x: 156, startPoint y: 277, endPoint x: 156, endPoint y: 272, distance: 5.8
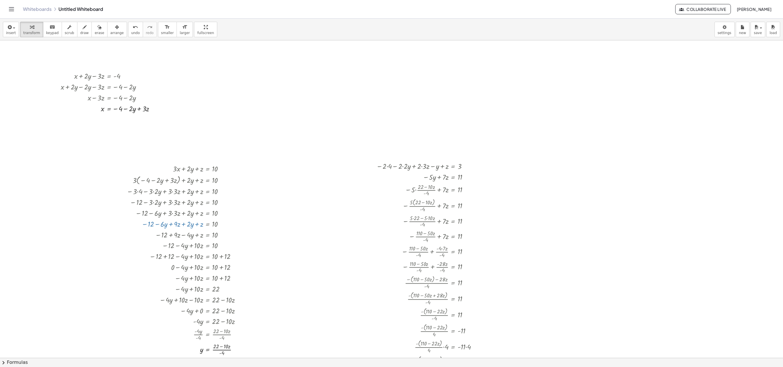
scroll to position [20, 0]
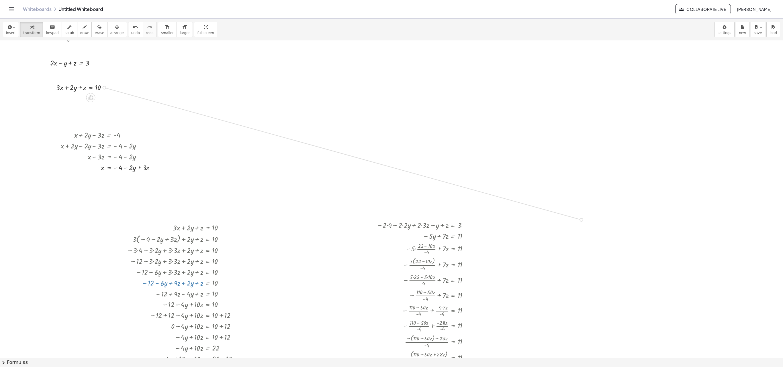
drag, startPoint x: 105, startPoint y: 88, endPoint x: 562, endPoint y: 214, distance: 474.0
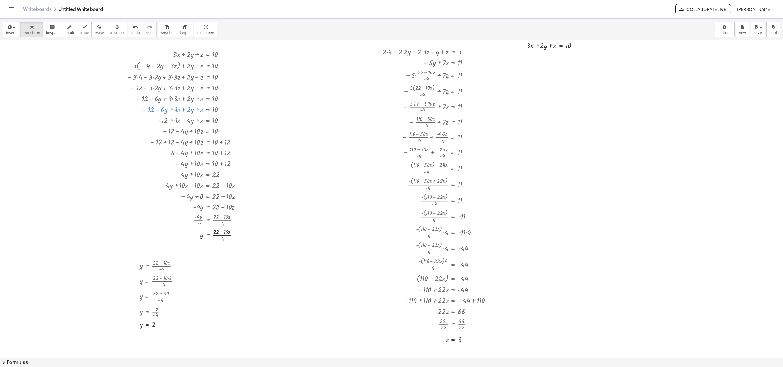
scroll to position [196, 0]
drag, startPoint x: 141, startPoint y: 325, endPoint x: 543, endPoint y: 45, distance: 490.0
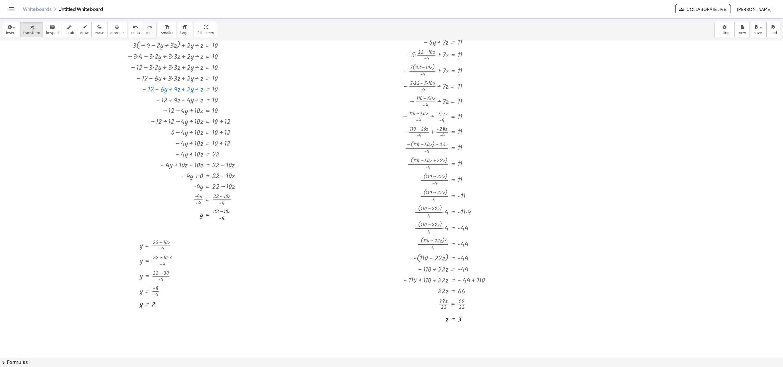
scroll to position [224, 0]
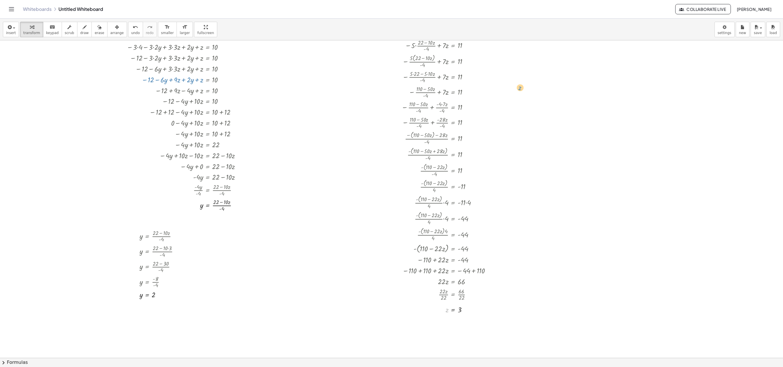
drag, startPoint x: 448, startPoint y: 311, endPoint x: 520, endPoint y: 92, distance: 231.3
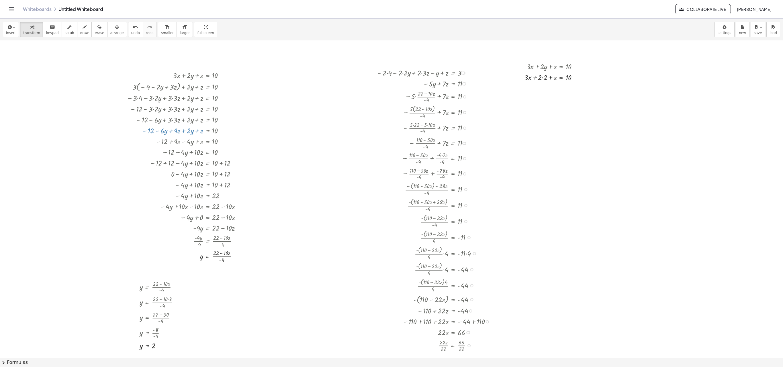
scroll to position [178, 0]
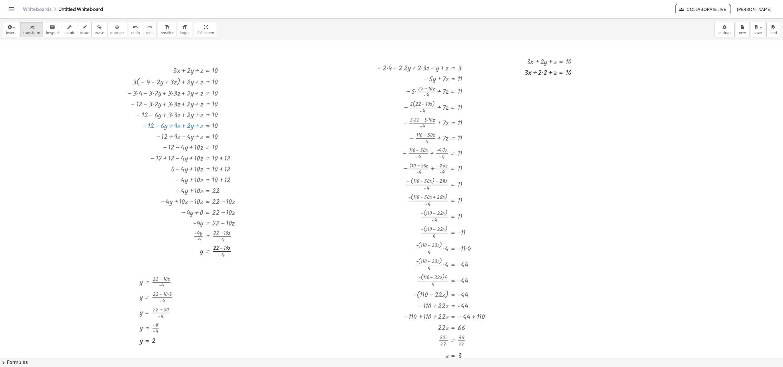
click at [110, 33] on span "arrange" at bounding box center [116, 33] width 13 height 4
drag, startPoint x: 575, startPoint y: 77, endPoint x: 582, endPoint y: 175, distance: 98.8
click at [522, 175] on div at bounding box center [554, 164] width 63 height 25
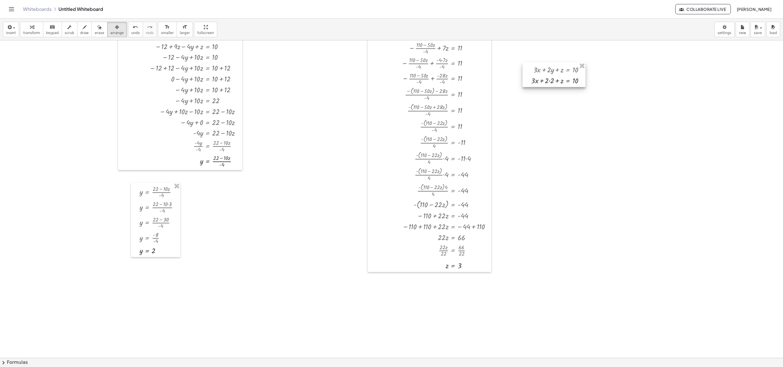
scroll to position [248, 0]
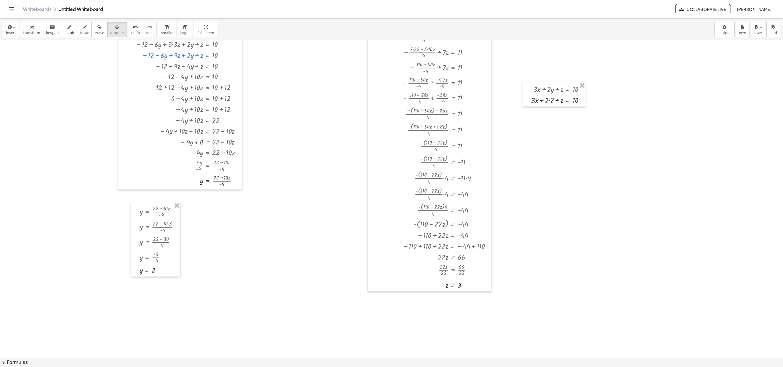
drag, startPoint x: 30, startPoint y: 31, endPoint x: 234, endPoint y: 142, distance: 232.4
click at [30, 30] on button "transform" at bounding box center [31, 29] width 23 height 15
drag, startPoint x: 447, startPoint y: 287, endPoint x: 562, endPoint y: 102, distance: 217.3
click at [522, 103] on div at bounding box center [559, 99] width 64 height 11
click at [522, 102] on div at bounding box center [560, 99] width 61 height 11
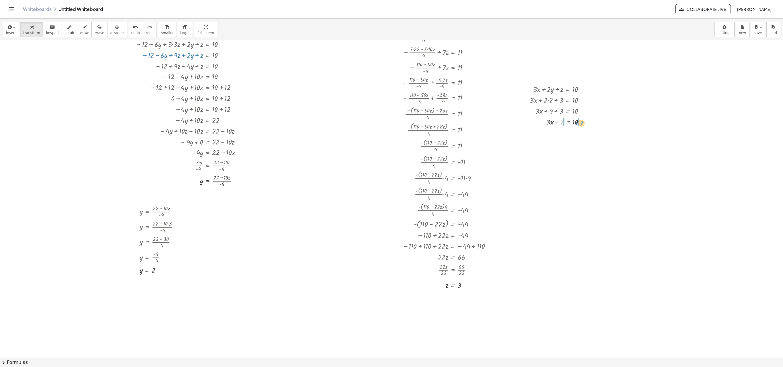
drag, startPoint x: 559, startPoint y: 123, endPoint x: 579, endPoint y: 124, distance: 19.5
click at [522, 124] on div at bounding box center [564, 121] width 74 height 11
click at [522, 135] on div at bounding box center [564, 132] width 74 height 11
click at [522, 146] on div at bounding box center [564, 143] width 74 height 11
click at [522, 145] on div at bounding box center [564, 143] width 74 height 11
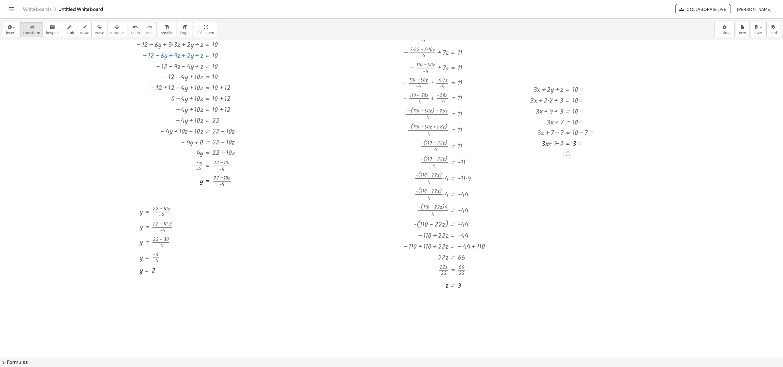
click at [522, 144] on div at bounding box center [564, 143] width 74 height 11
drag, startPoint x: 558, startPoint y: 146, endPoint x: 574, endPoint y: 148, distance: 16.3
click at [522, 89] on div "+ · 3 · x + · 2 · y + z = 10 + · 3 · x + · 2 · 2 + z = 10 + · 3 · x + · 2 · 2 +…" at bounding box center [568, 89] width 0 height 0
click at [522, 157] on div at bounding box center [564, 155] width 74 height 15
click at [522, 160] on div at bounding box center [564, 156] width 74 height 15
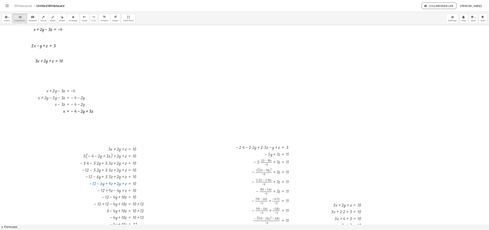
scroll to position [0, 0]
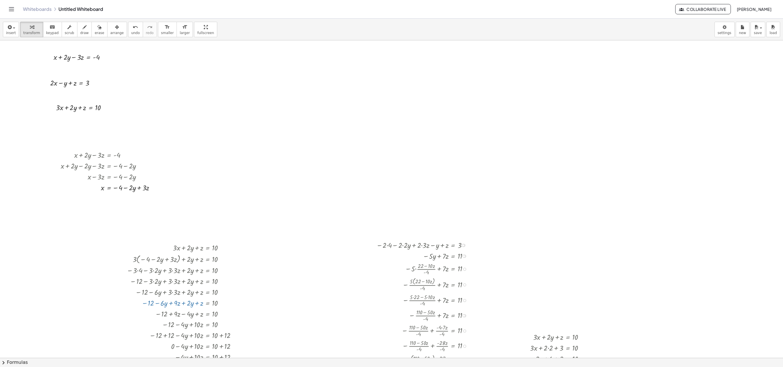
click at [467, 244] on div at bounding box center [434, 245] width 123 height 11
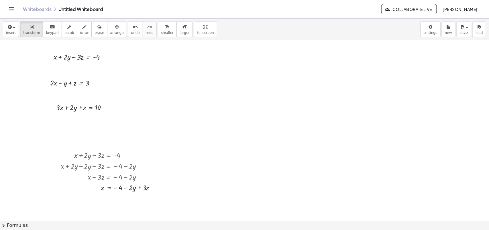
drag, startPoint x: 755, startPoint y: 2, endPoint x: 335, endPoint y: 138, distance: 442.1
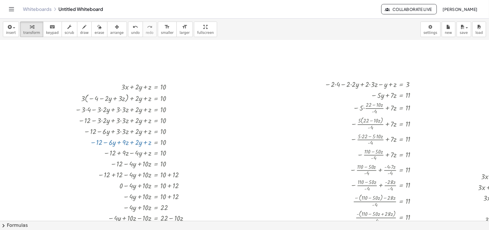
scroll to position [161, 67]
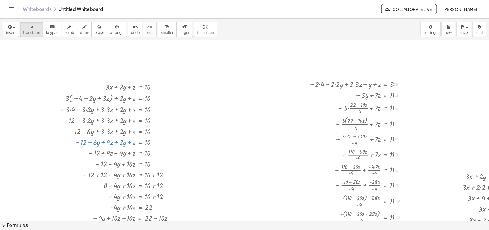
click at [396, 83] on div at bounding box center [395, 84] width 3 height 3
click at [409, 105] on div at bounding box center [367, 107] width 123 height 15
click at [322, 85] on div at bounding box center [367, 83] width 123 height 11
click at [321, 85] on div at bounding box center [367, 83] width 123 height 11
click at [320, 84] on div at bounding box center [367, 83] width 123 height 11
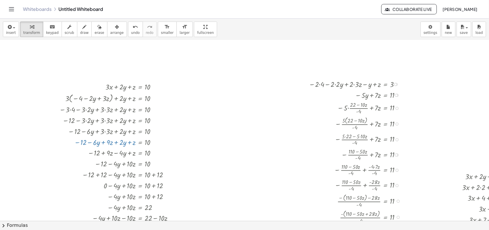
click at [320, 84] on div at bounding box center [367, 83] width 123 height 11
click at [335, 85] on div at bounding box center [367, 83] width 123 height 11
click at [385, 97] on div at bounding box center [367, 94] width 123 height 11
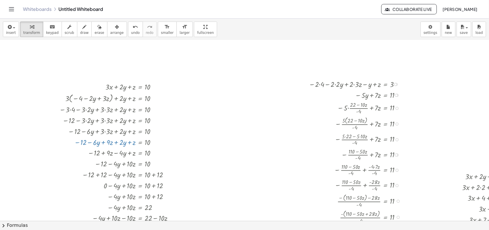
click at [395, 85] on div "Go back to this line Copy line as LaTeX Copy derivation as LaTeX" at bounding box center [395, 84] width 3 height 3
click at [427, 79] on li "Go back to this line" at bounding box center [429, 75] width 49 height 9
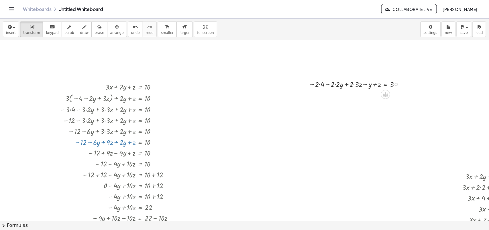
click at [396, 83] on div "Go back to this line Copy line as LaTeX Copy derivation as LaTeX" at bounding box center [396, 84] width 3 height 3
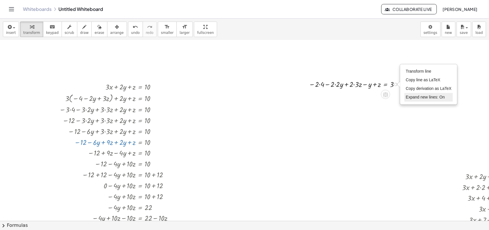
click at [416, 95] on span "Expand new lines: On" at bounding box center [425, 97] width 39 height 5
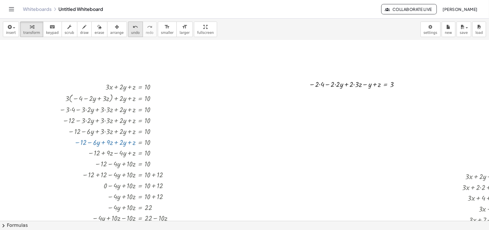
click at [133, 30] on icon "undo" at bounding box center [135, 26] width 5 height 7
